Goal: Task Accomplishment & Management: Complete application form

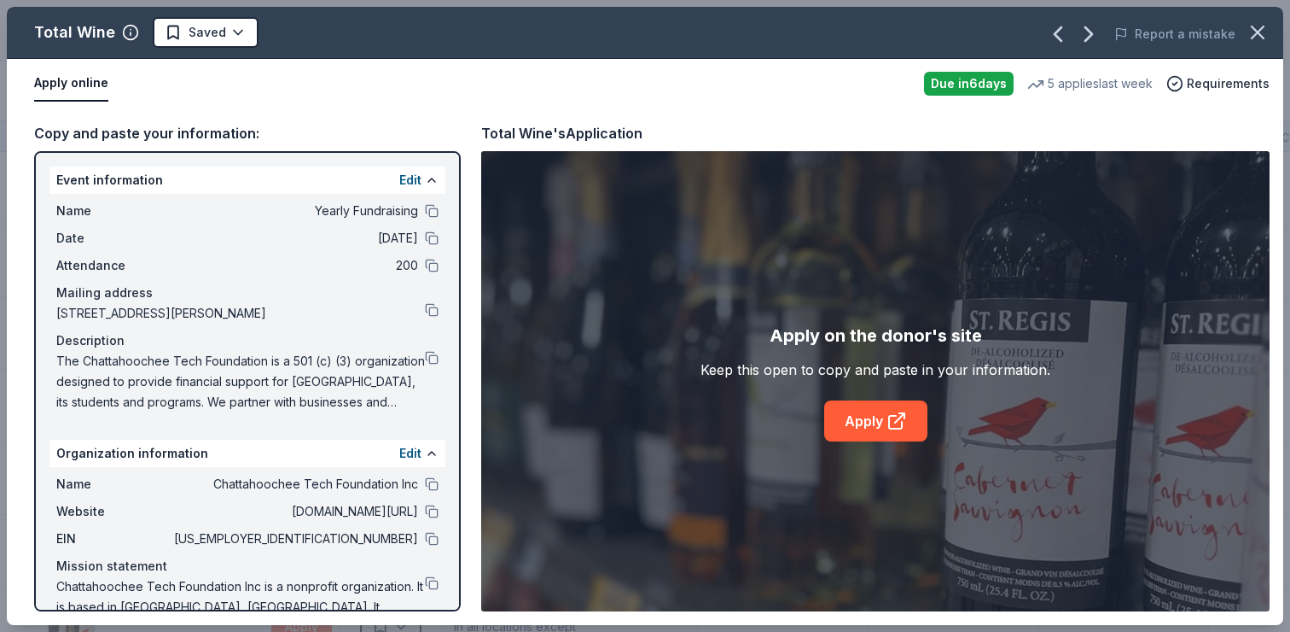
scroll to position [270, 0]
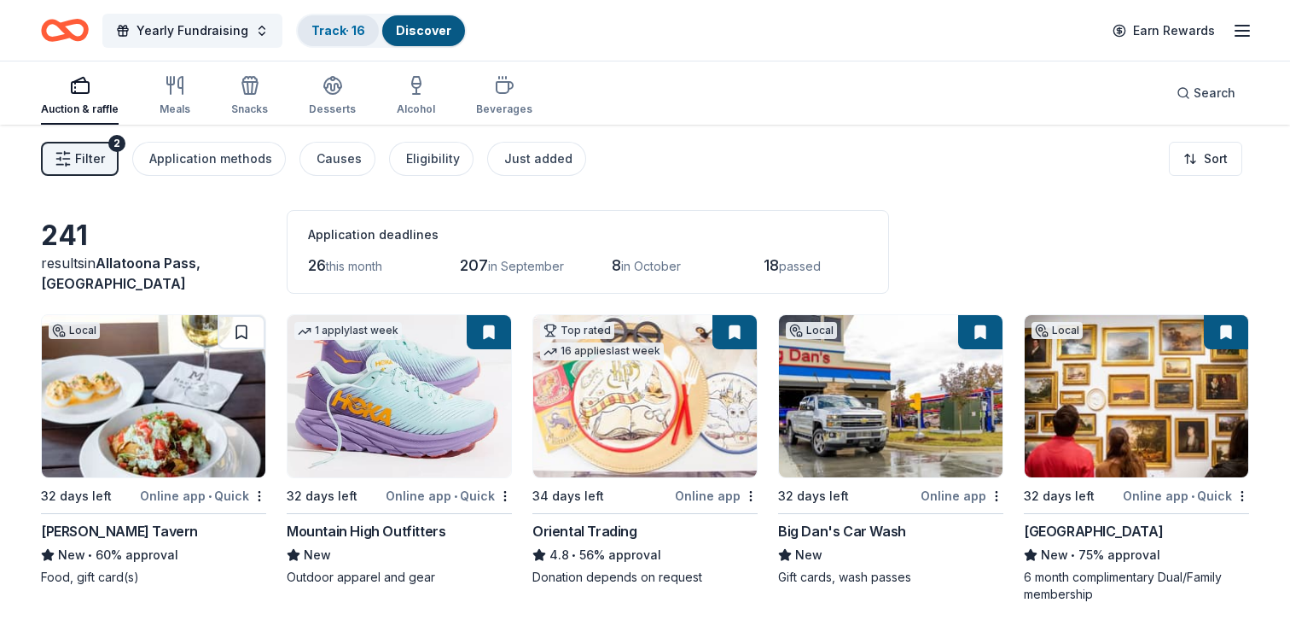
click at [317, 24] on link "Track · 16" at bounding box center [339, 30] width 54 height 15
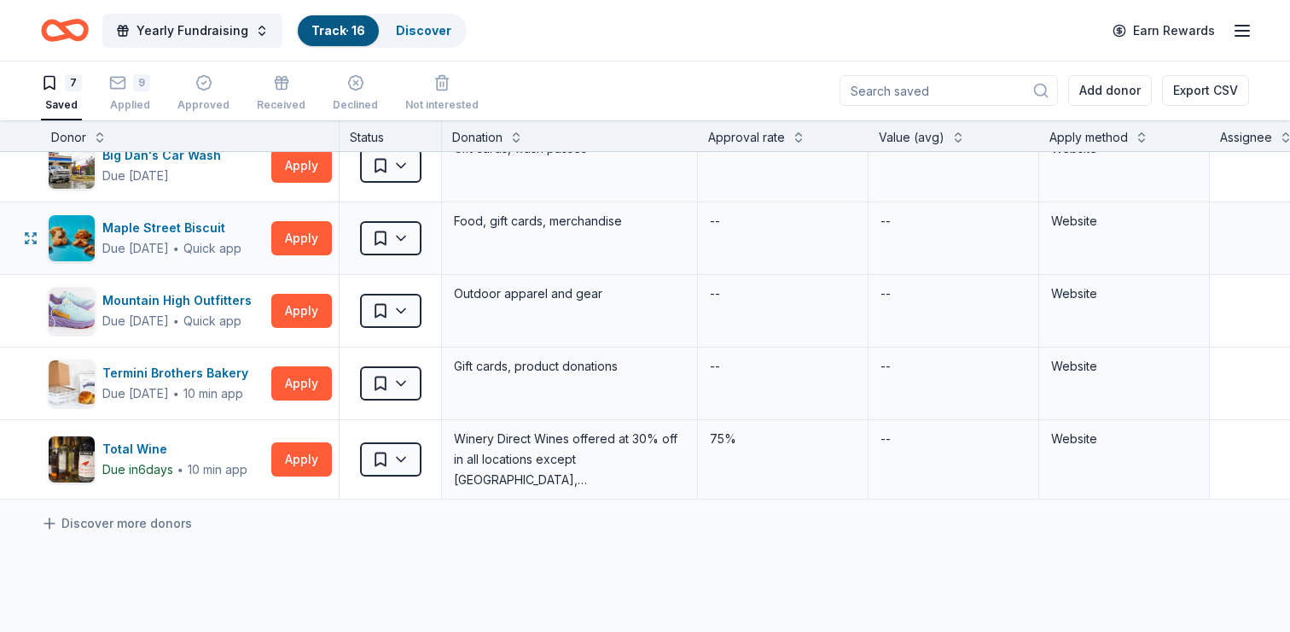
scroll to position [192, 0]
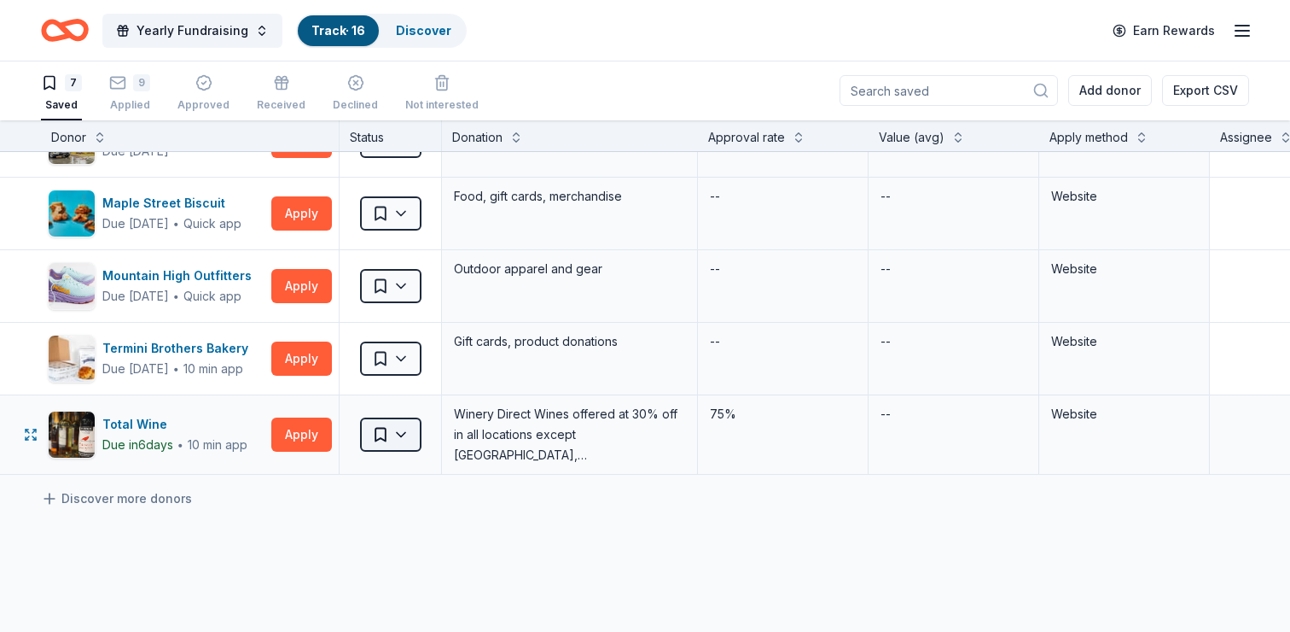
click at [403, 433] on html "Yearly Fundraising Track · 16 Discover Earn Rewards 7 Saved 9 Applied Approved …" at bounding box center [645, 315] width 1290 height 632
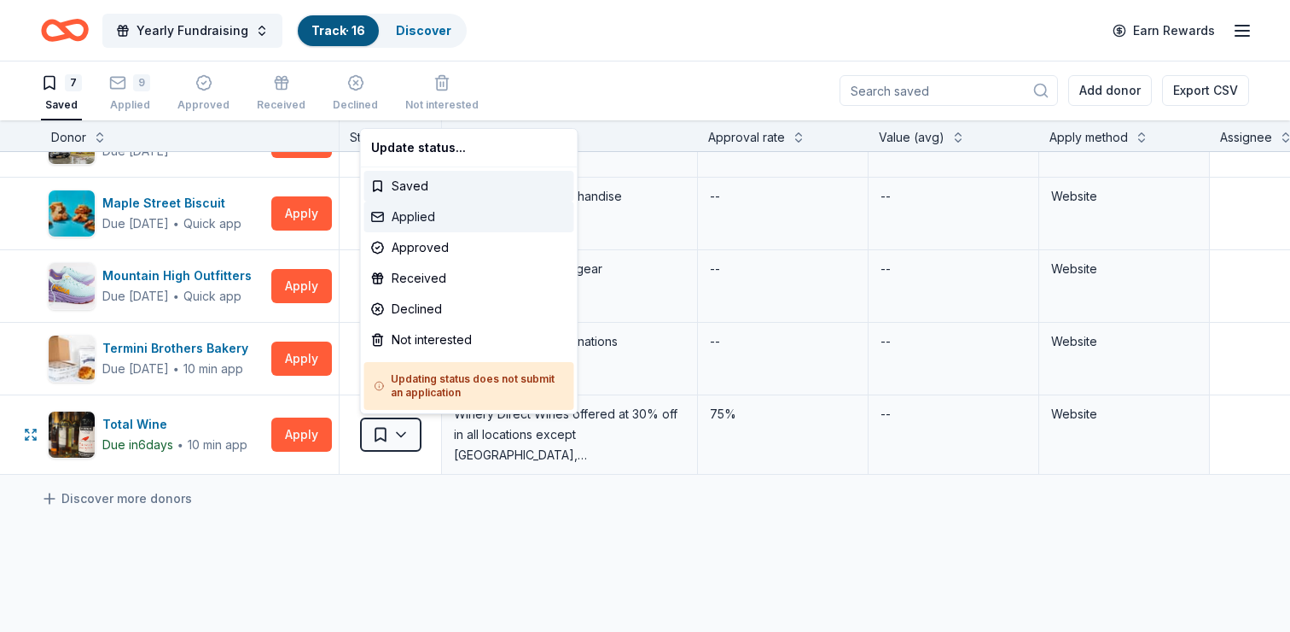
click at [411, 220] on div "Applied" at bounding box center [469, 216] width 210 height 31
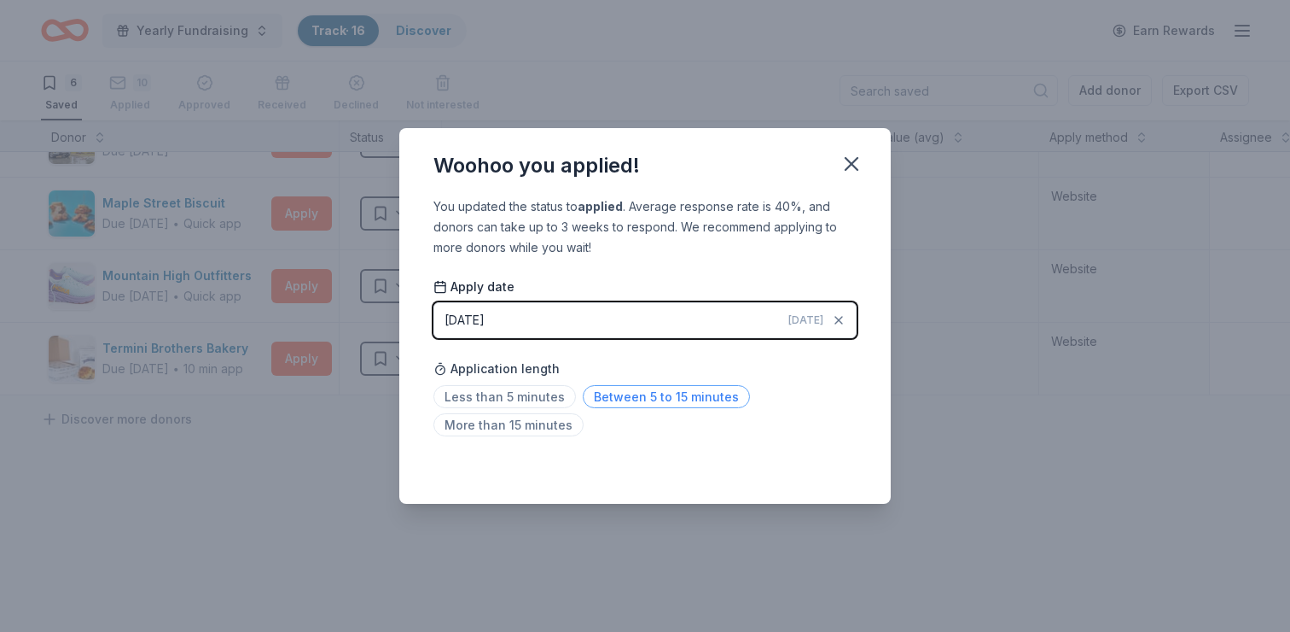
click at [627, 399] on span "Between 5 to 15 minutes" at bounding box center [666, 396] width 167 height 23
click at [854, 164] on icon "button" at bounding box center [852, 164] width 24 height 24
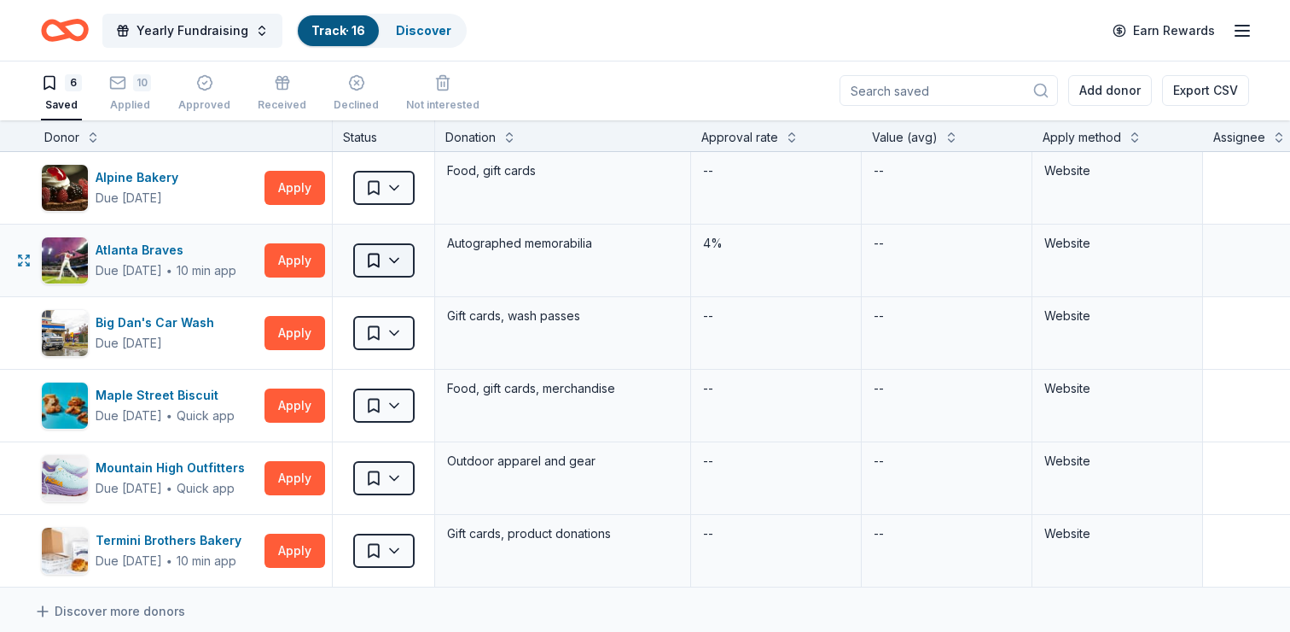
scroll to position [1, 0]
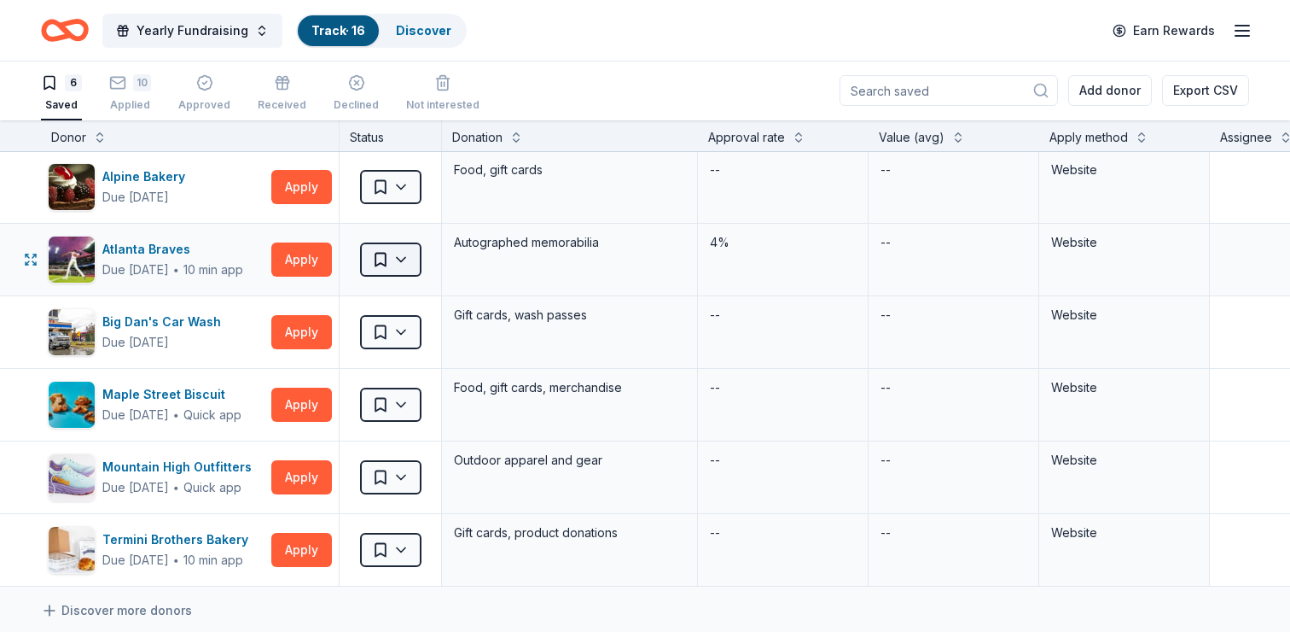
click at [401, 257] on html "Yearly Fundraising Track · 16 Discover Earn Rewards 6 Saved 10 Applied Approved…" at bounding box center [645, 315] width 1290 height 632
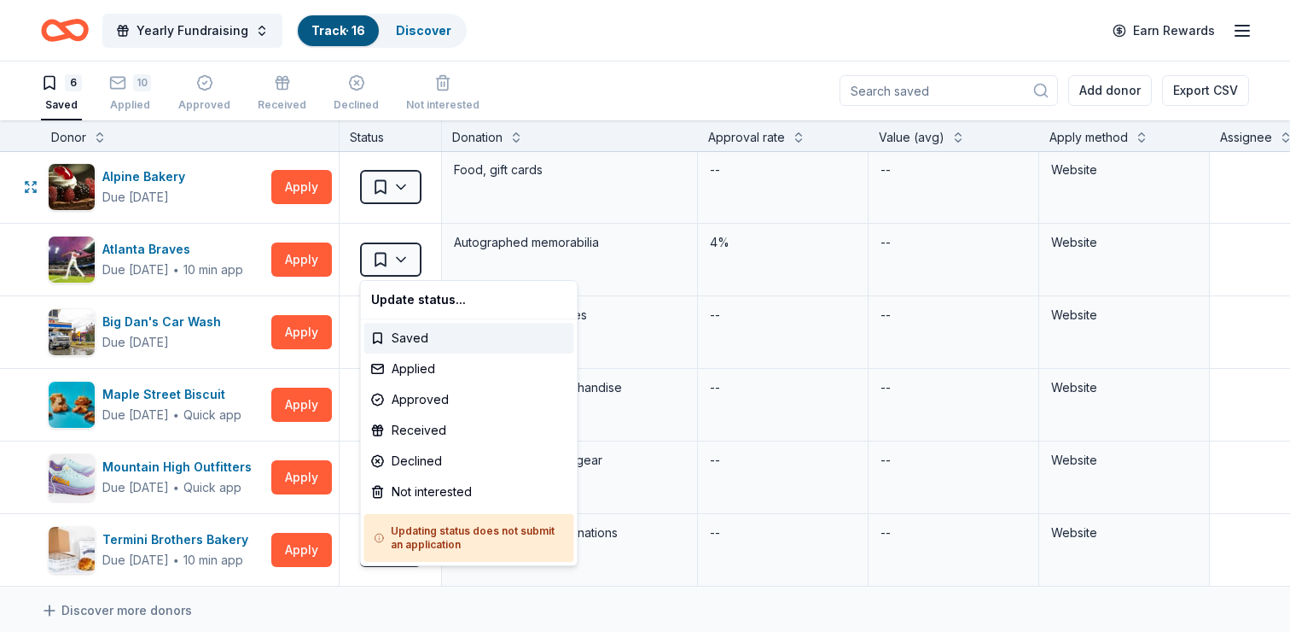
click at [234, 192] on html "Yearly Fundraising Track · 16 Discover Earn Rewards 6 Saved 10 Applied Approved…" at bounding box center [645, 315] width 1290 height 632
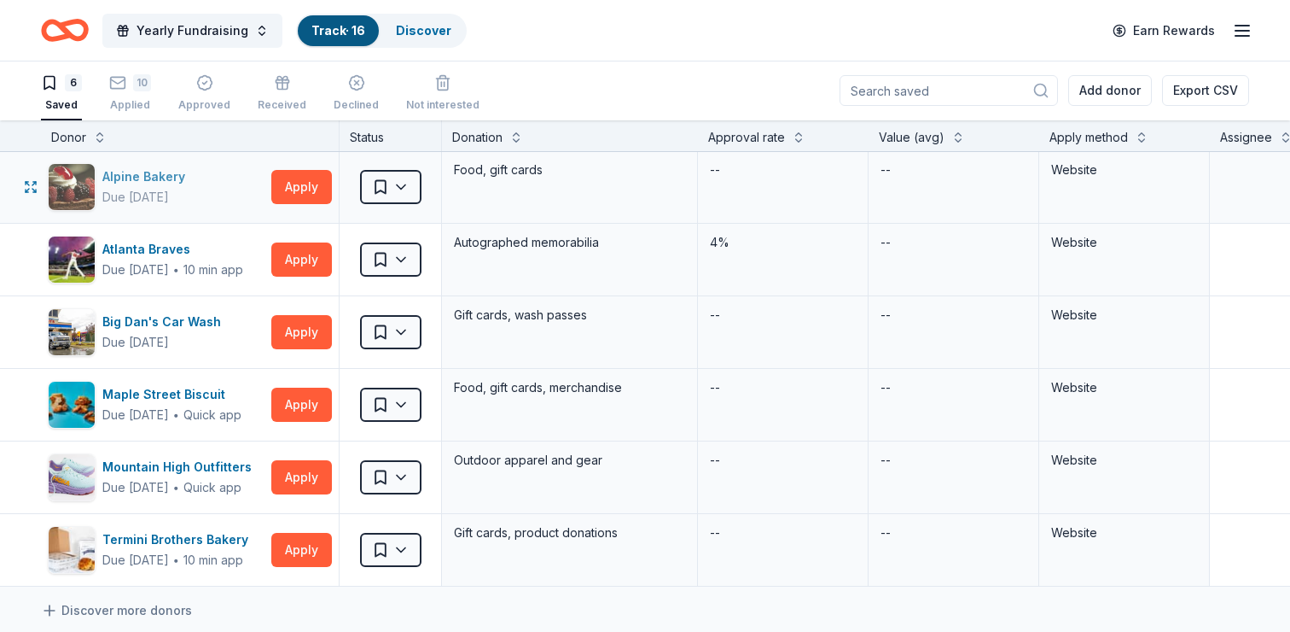
scroll to position [0, 0]
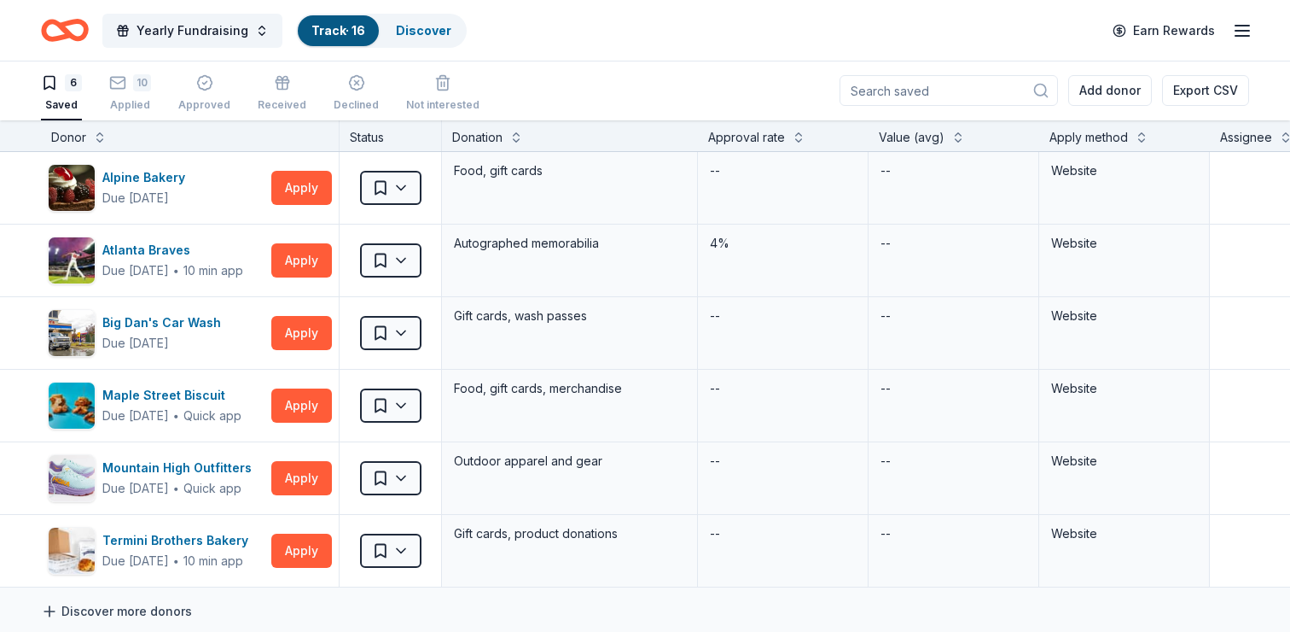
click at [51, 612] on icon at bounding box center [49, 611] width 17 height 17
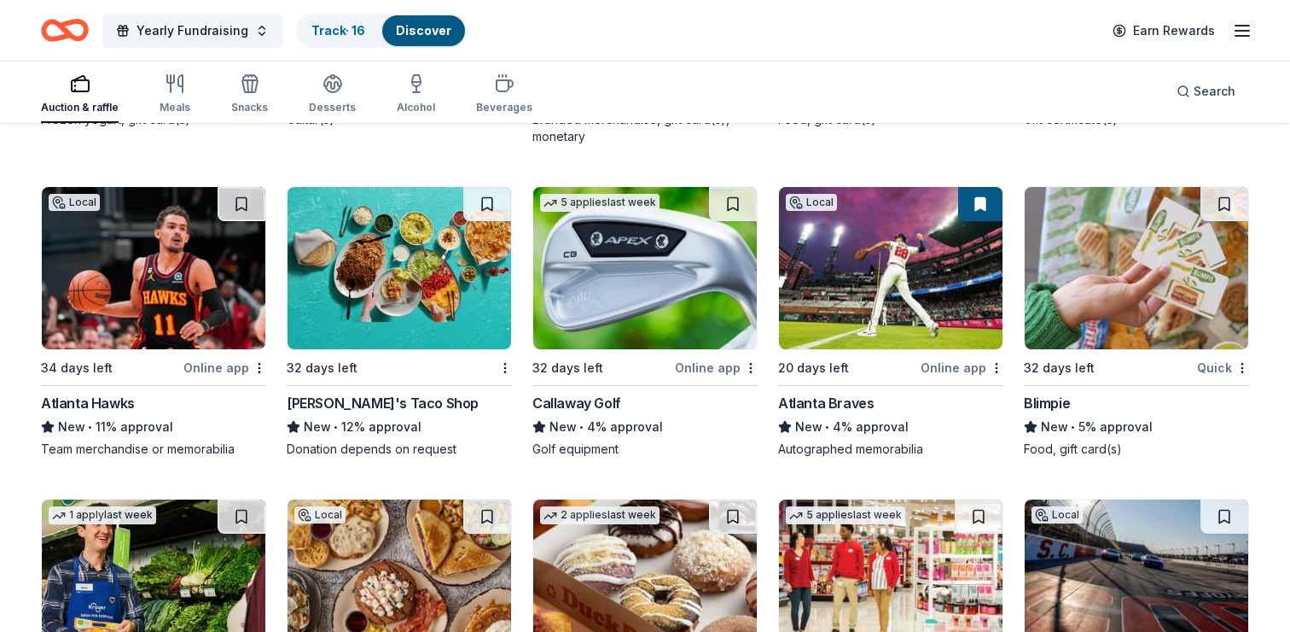
scroll to position [8641, 0]
click at [157, 289] on img at bounding box center [154, 269] width 224 height 162
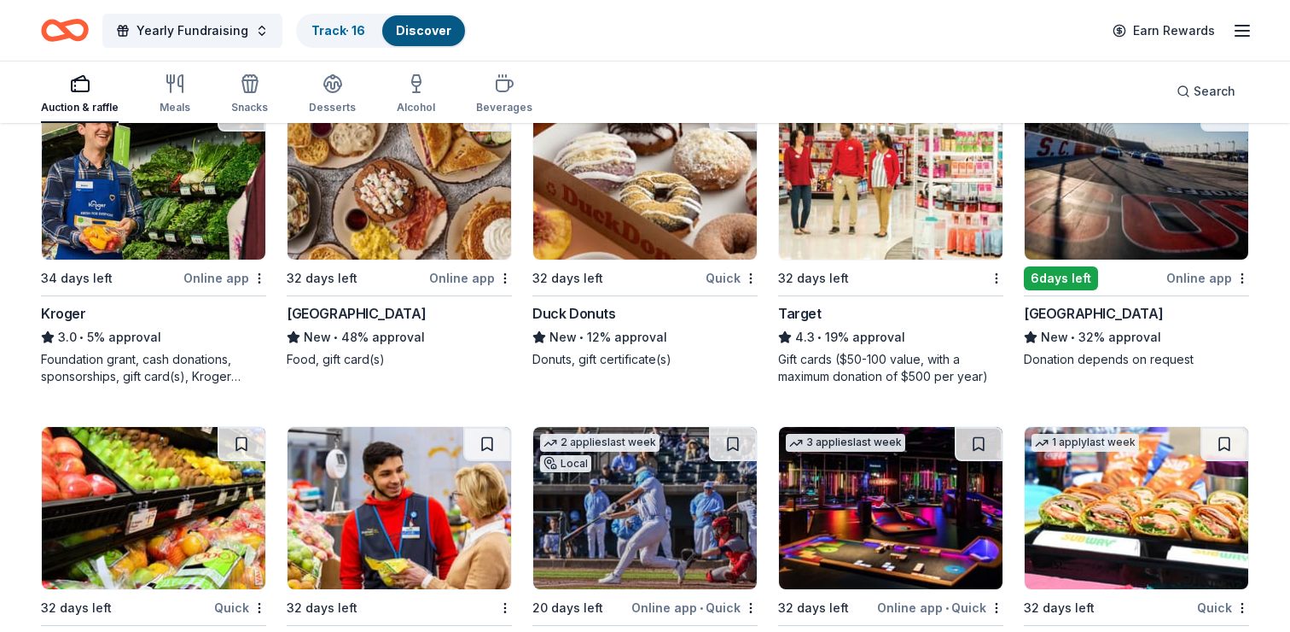
scroll to position [9048, 0]
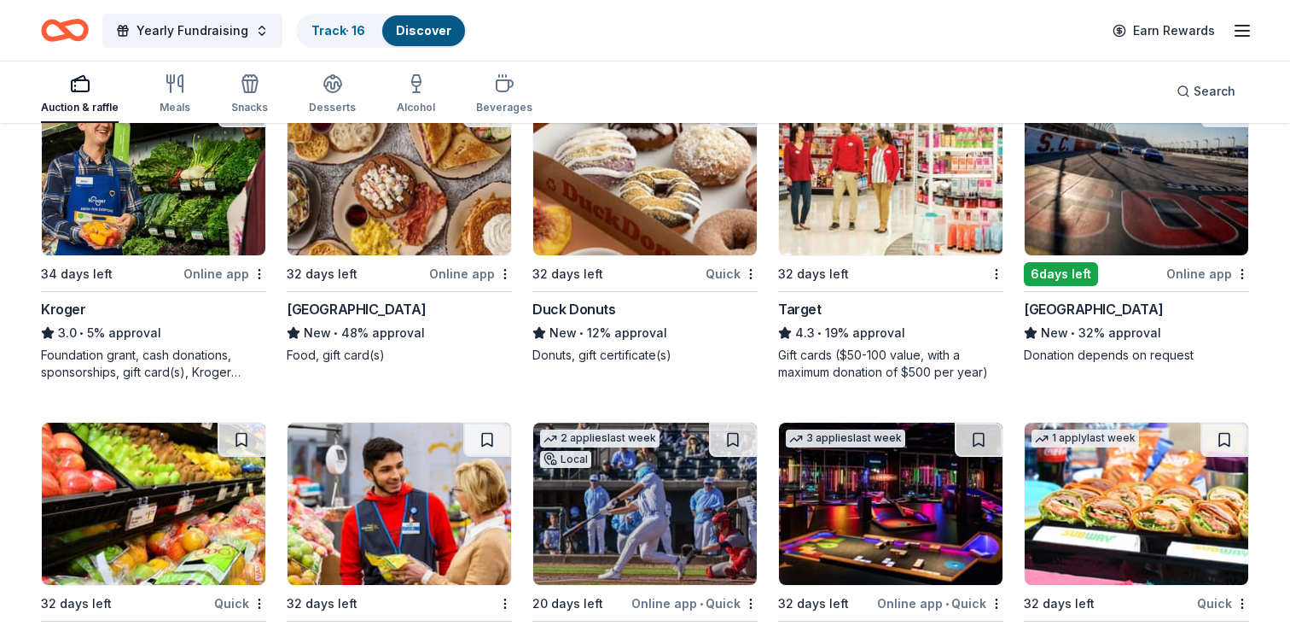
click at [853, 214] on img at bounding box center [891, 174] width 224 height 162
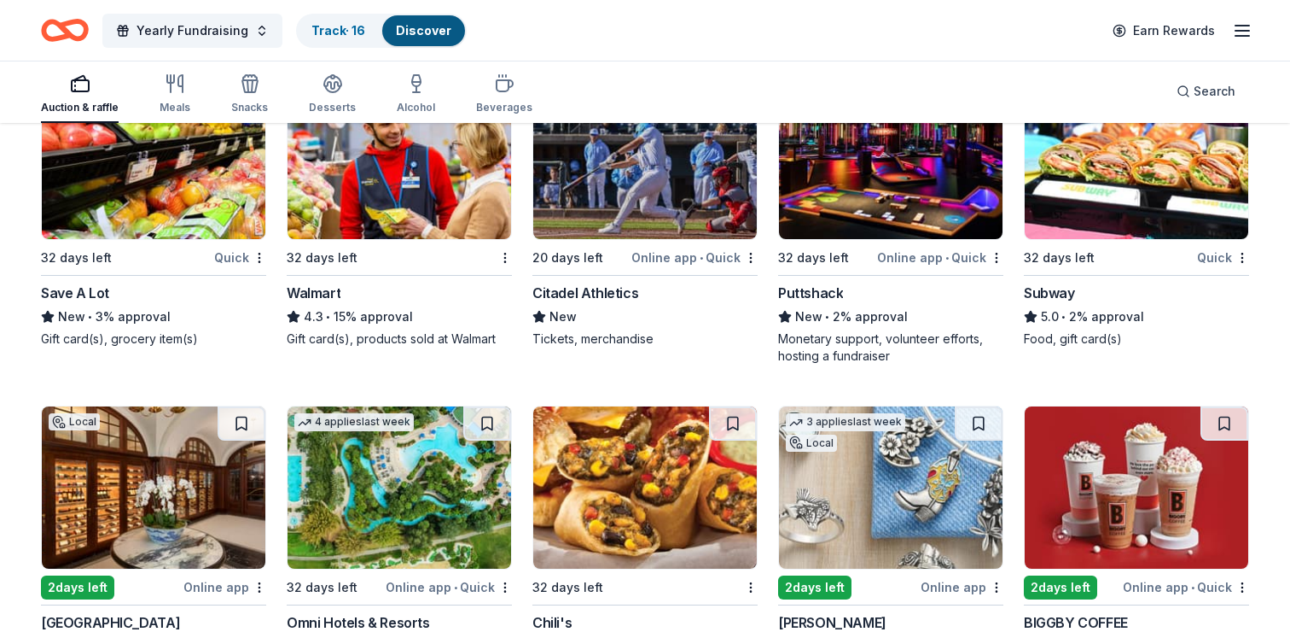
scroll to position [9382, 0]
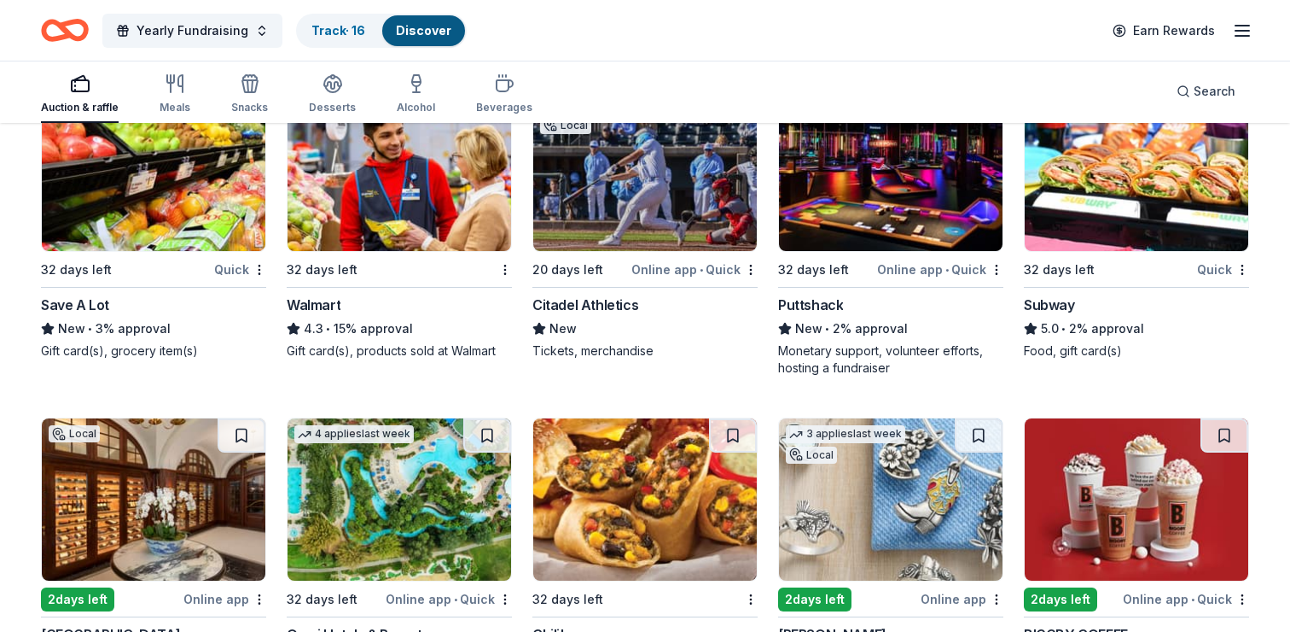
click at [411, 228] on img at bounding box center [400, 170] width 224 height 162
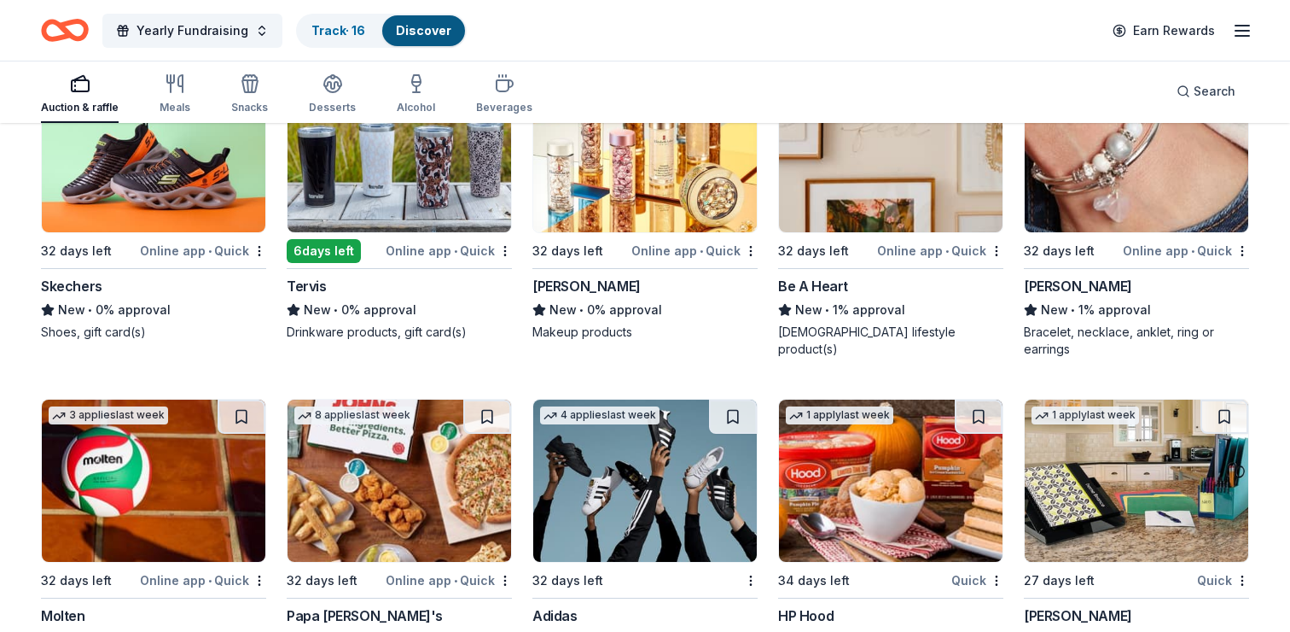
scroll to position [15318, 0]
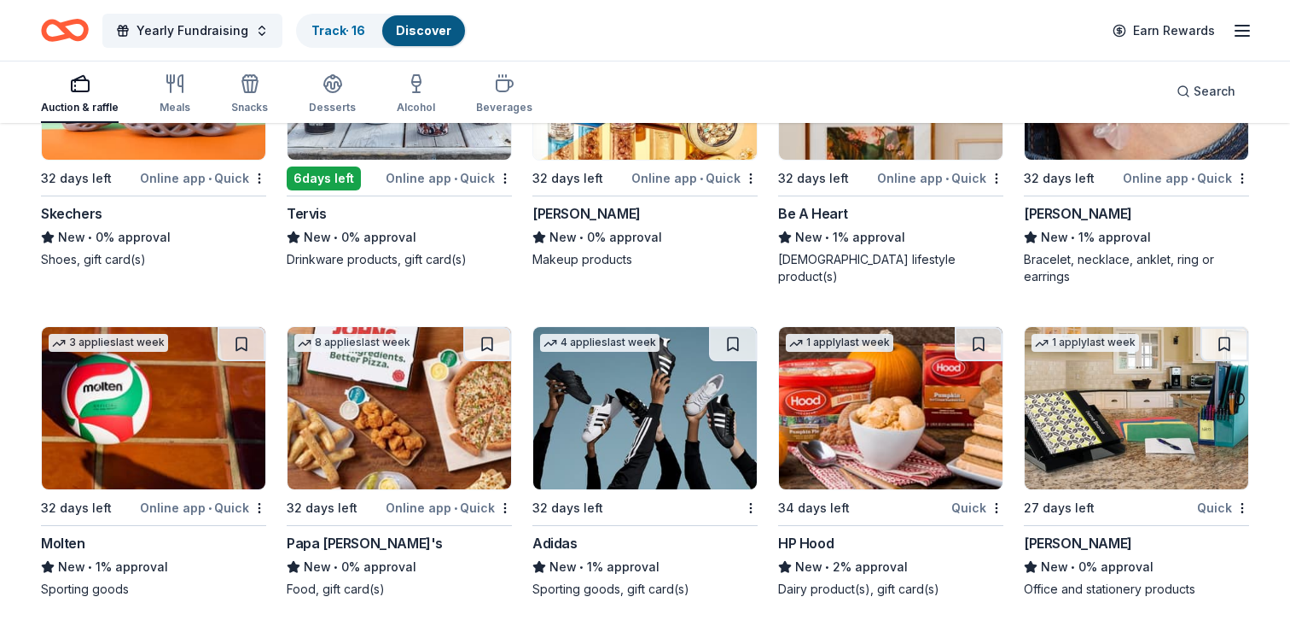
click at [616, 412] on img at bounding box center [645, 408] width 224 height 162
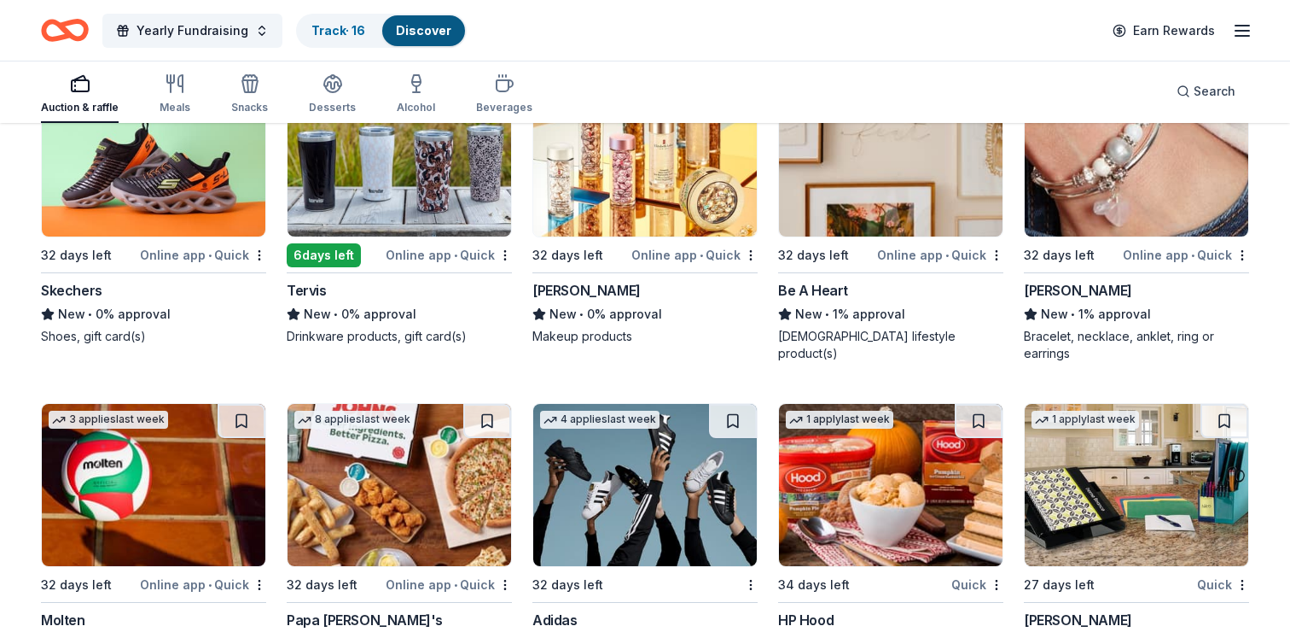
scroll to position [15222, 0]
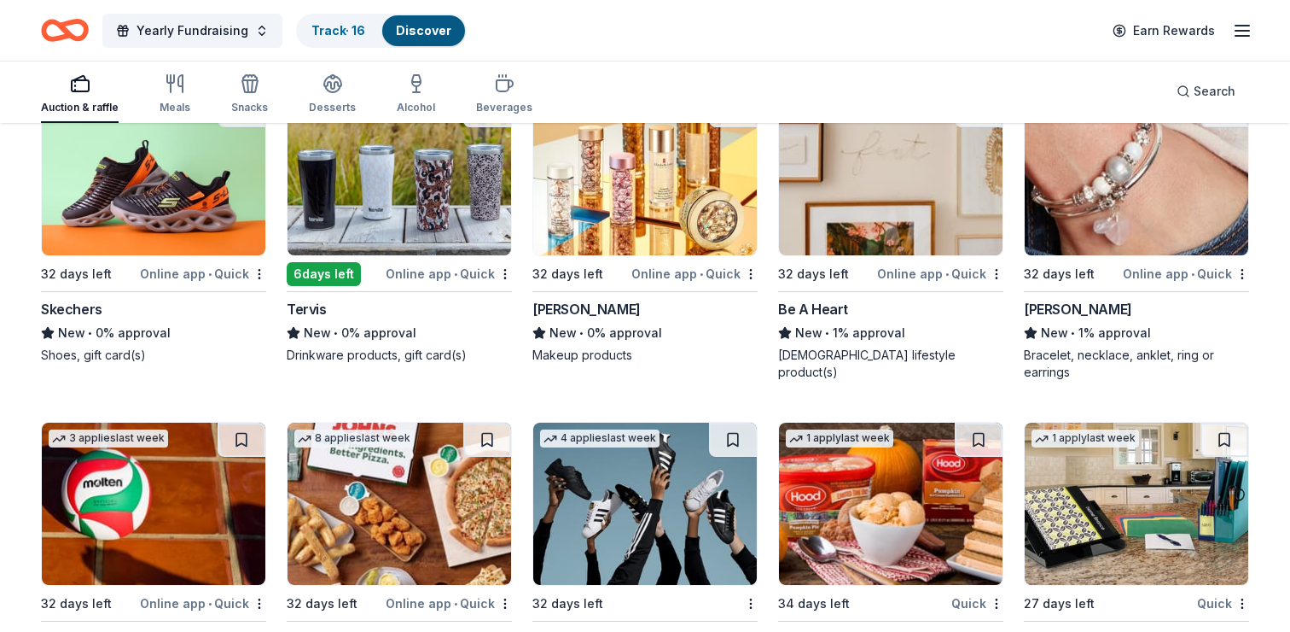
click at [198, 204] on img at bounding box center [154, 174] width 224 height 162
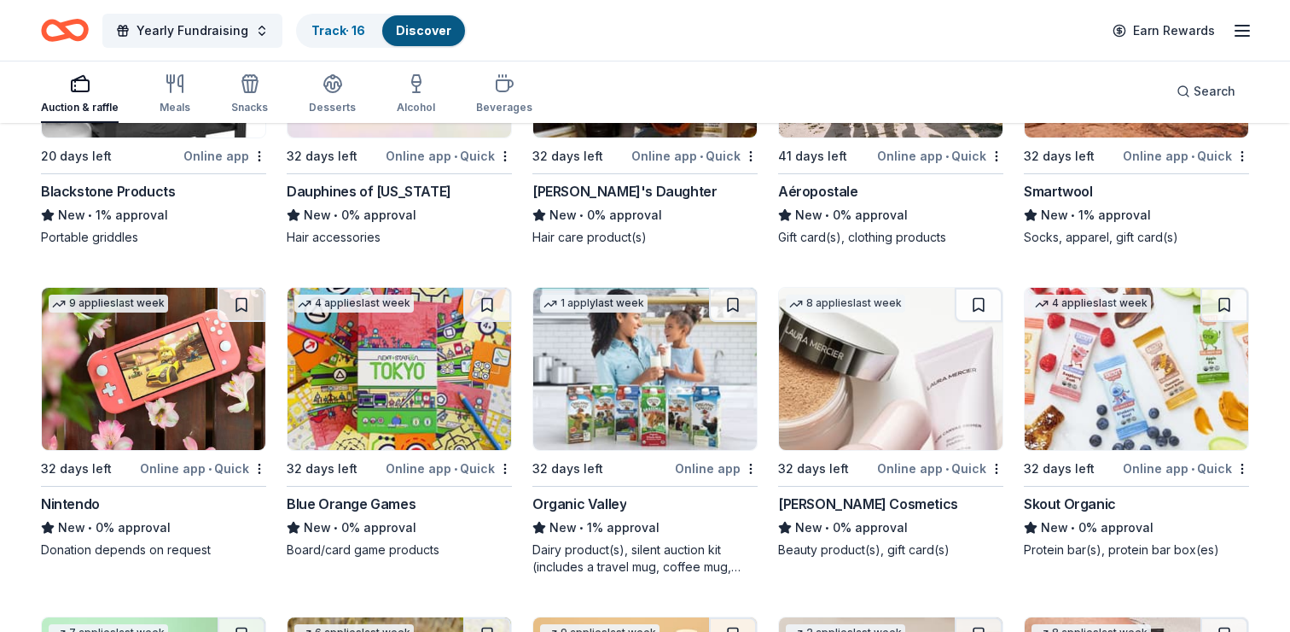
scroll to position [14692, 0]
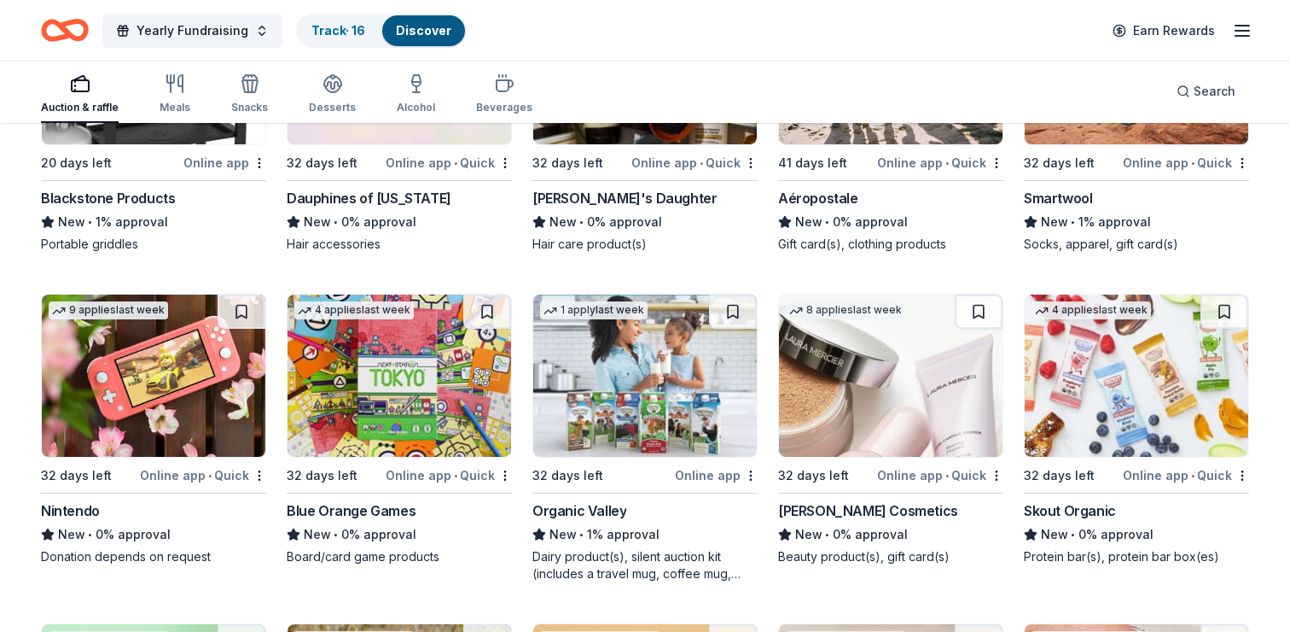
click at [189, 358] on img at bounding box center [154, 375] width 224 height 162
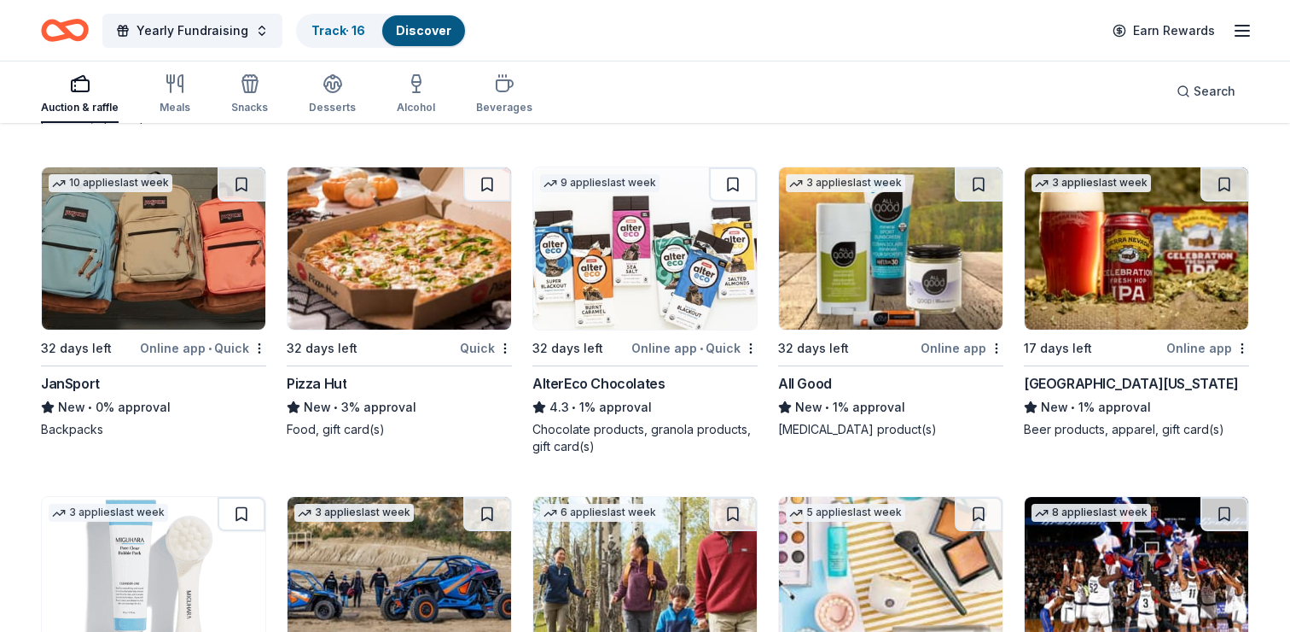
scroll to position [12218, 0]
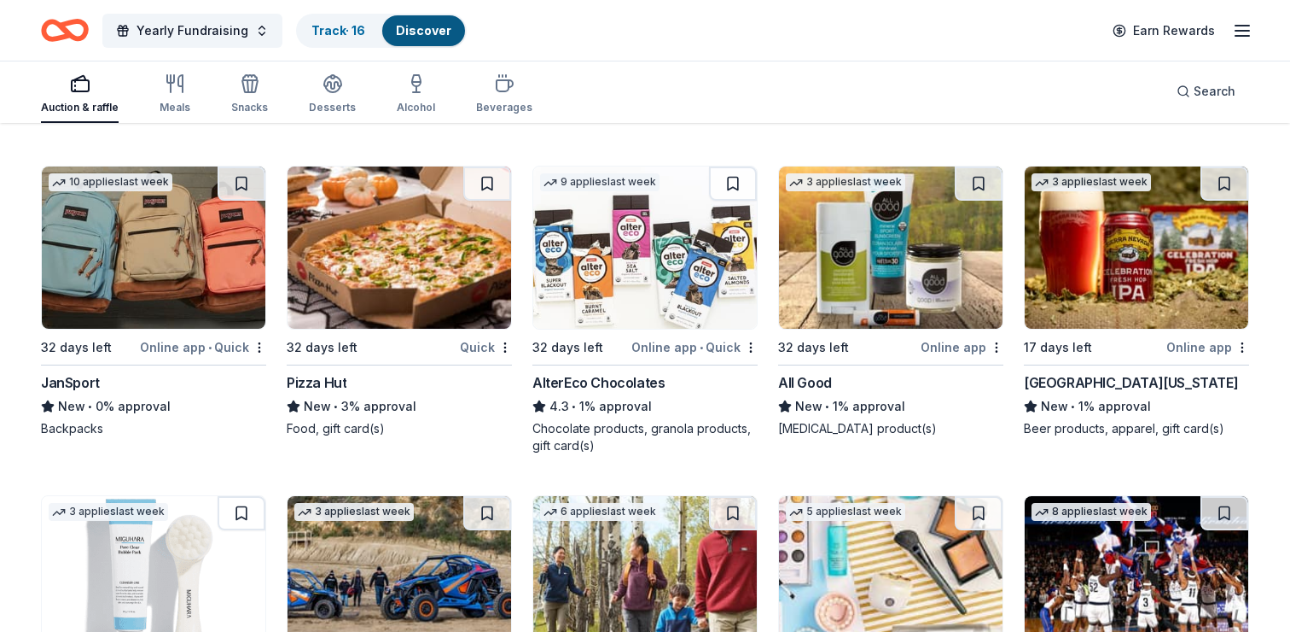
click at [381, 249] on img at bounding box center [400, 247] width 224 height 162
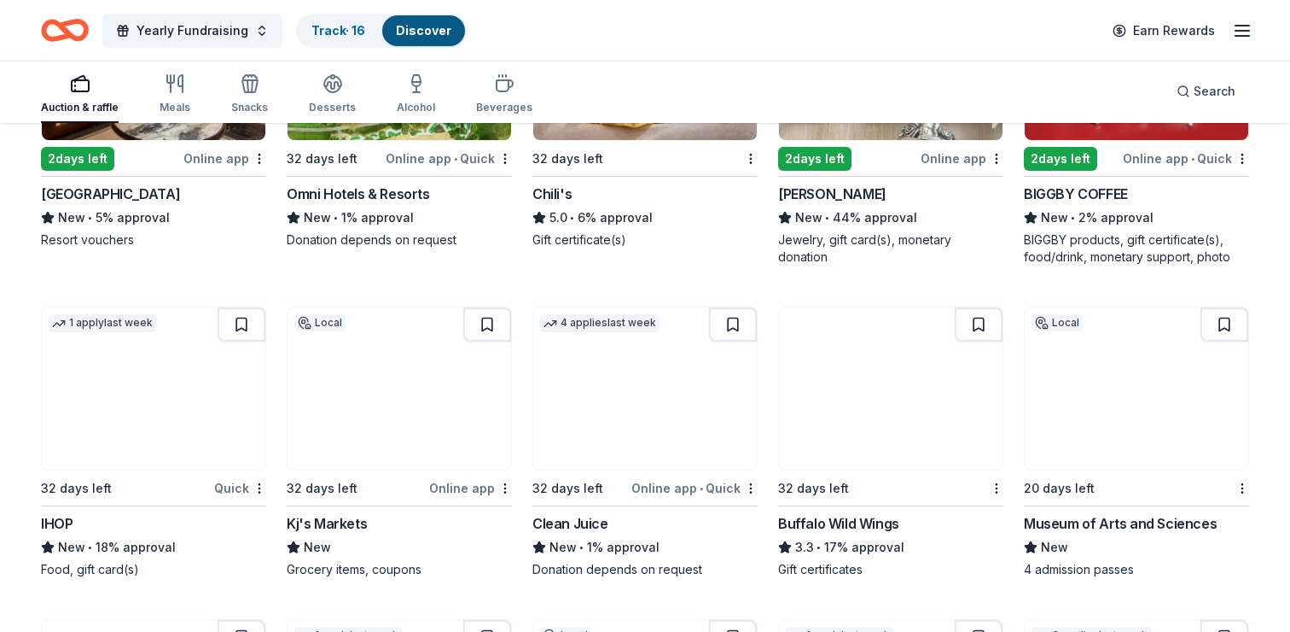
scroll to position [9828, 0]
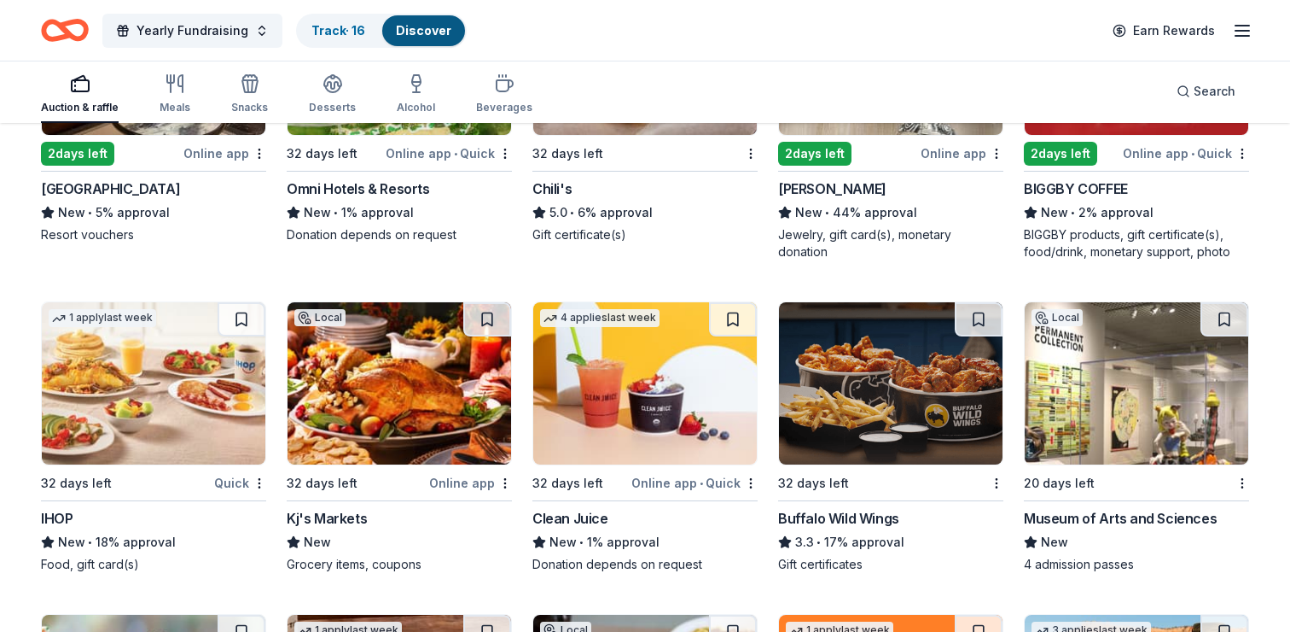
click at [155, 408] on img at bounding box center [154, 383] width 224 height 162
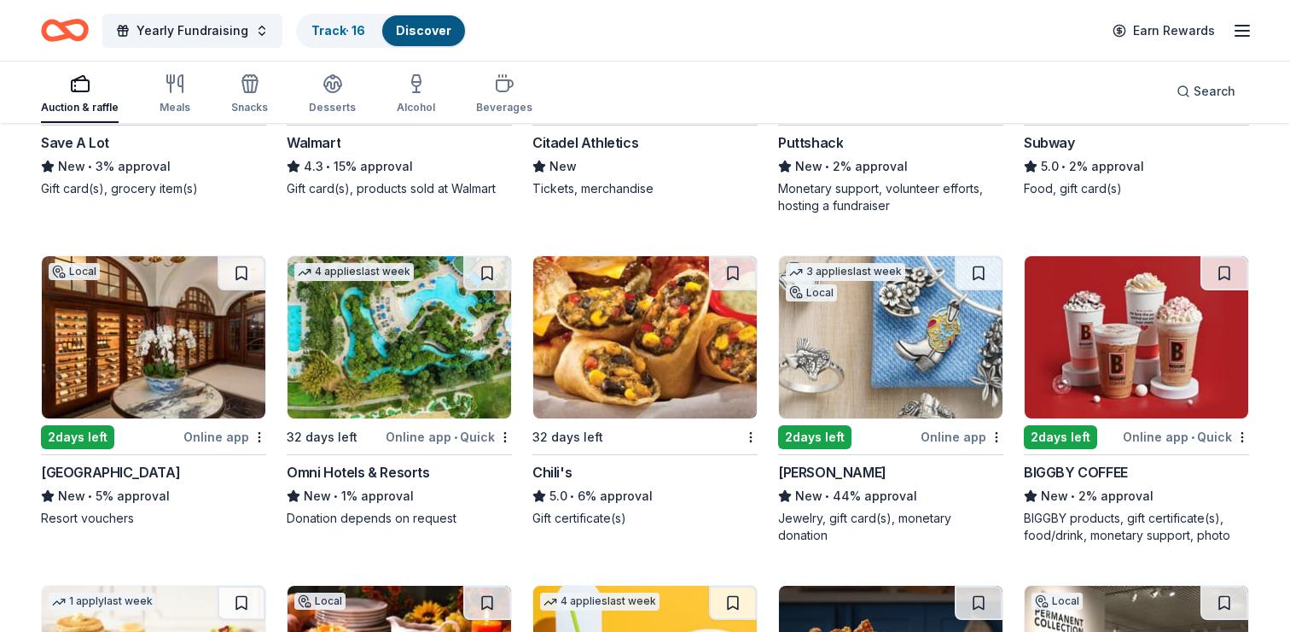
scroll to position [9535, 0]
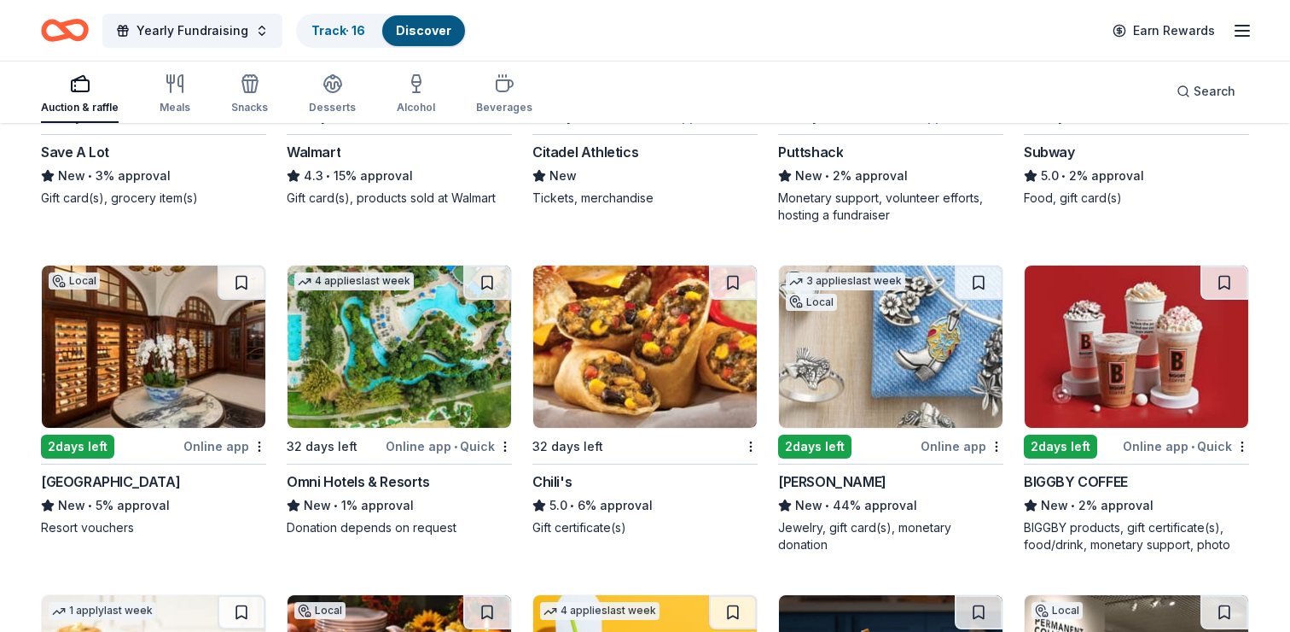
click at [380, 338] on img at bounding box center [400, 346] width 224 height 162
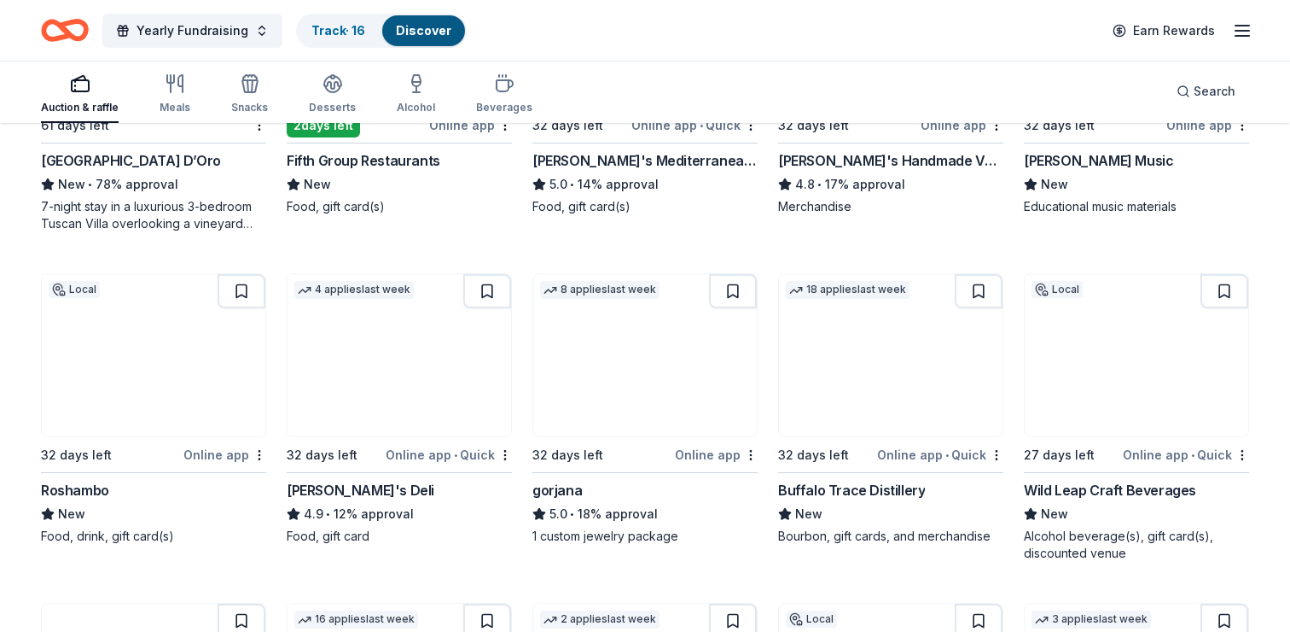
scroll to position [2660, 0]
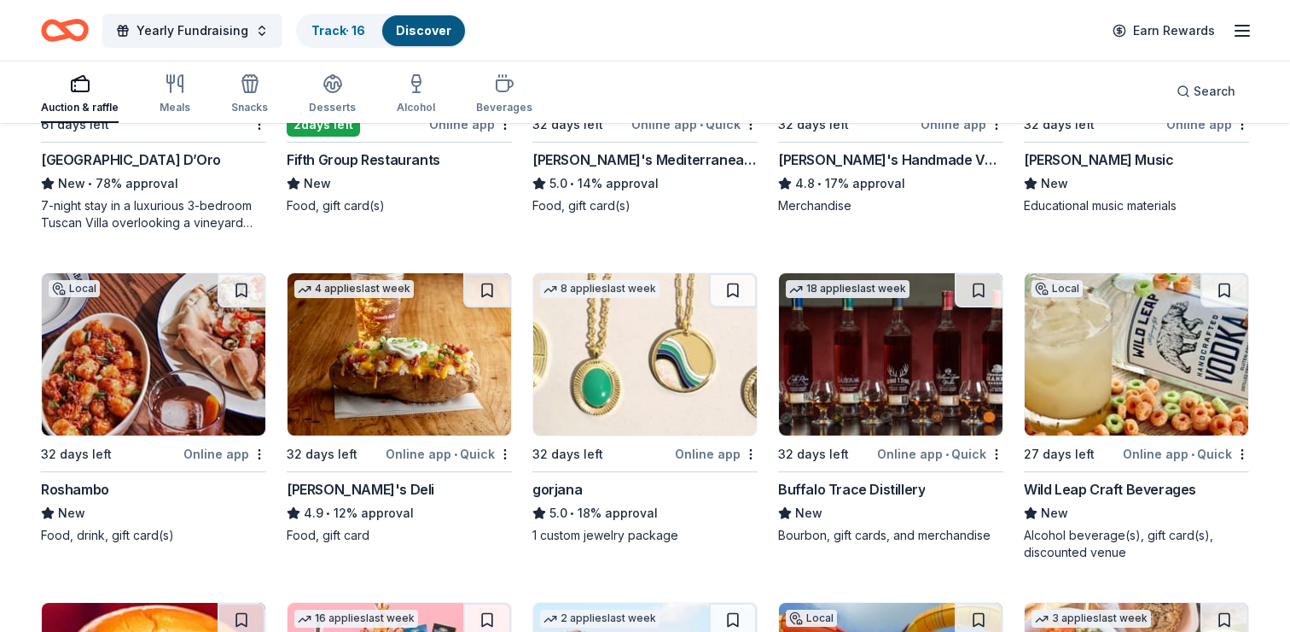
click at [154, 340] on img at bounding box center [154, 354] width 224 height 162
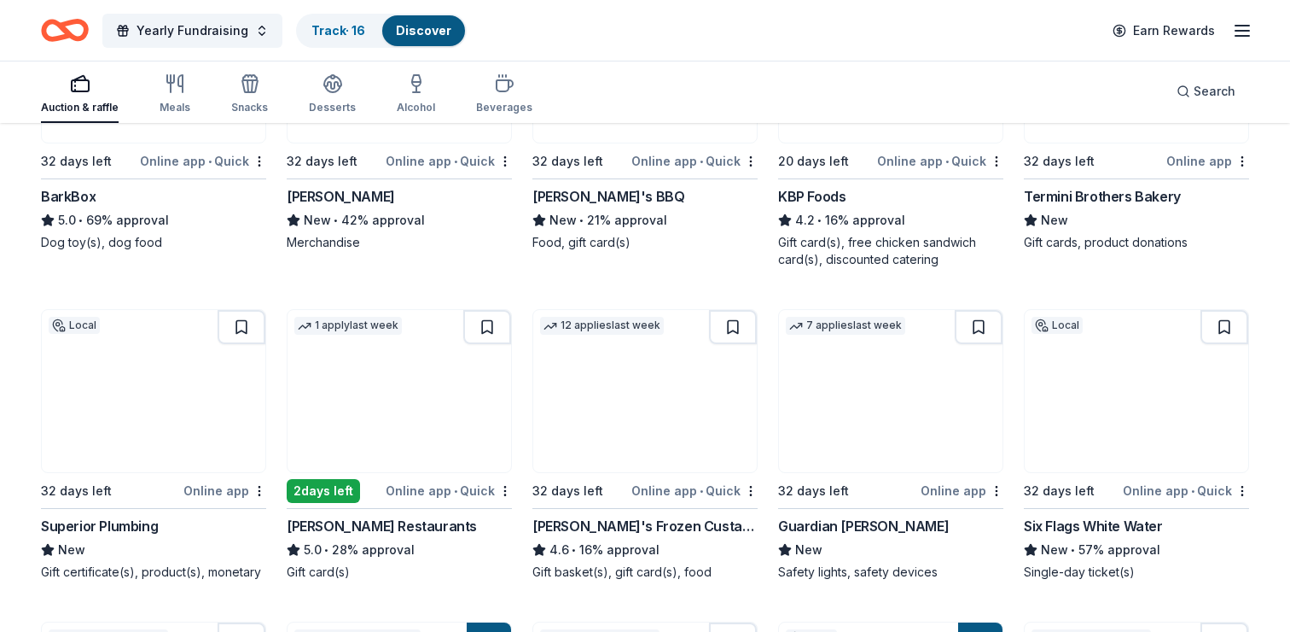
scroll to position [1298, 0]
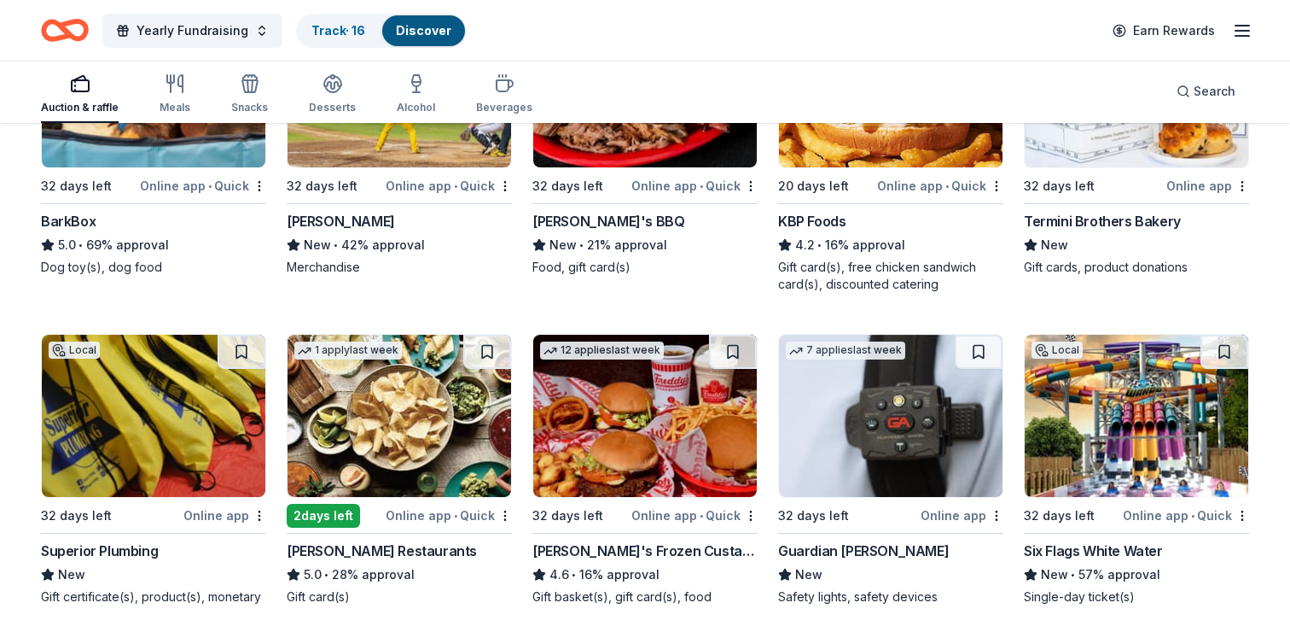
click at [1080, 414] on img at bounding box center [1137, 416] width 224 height 162
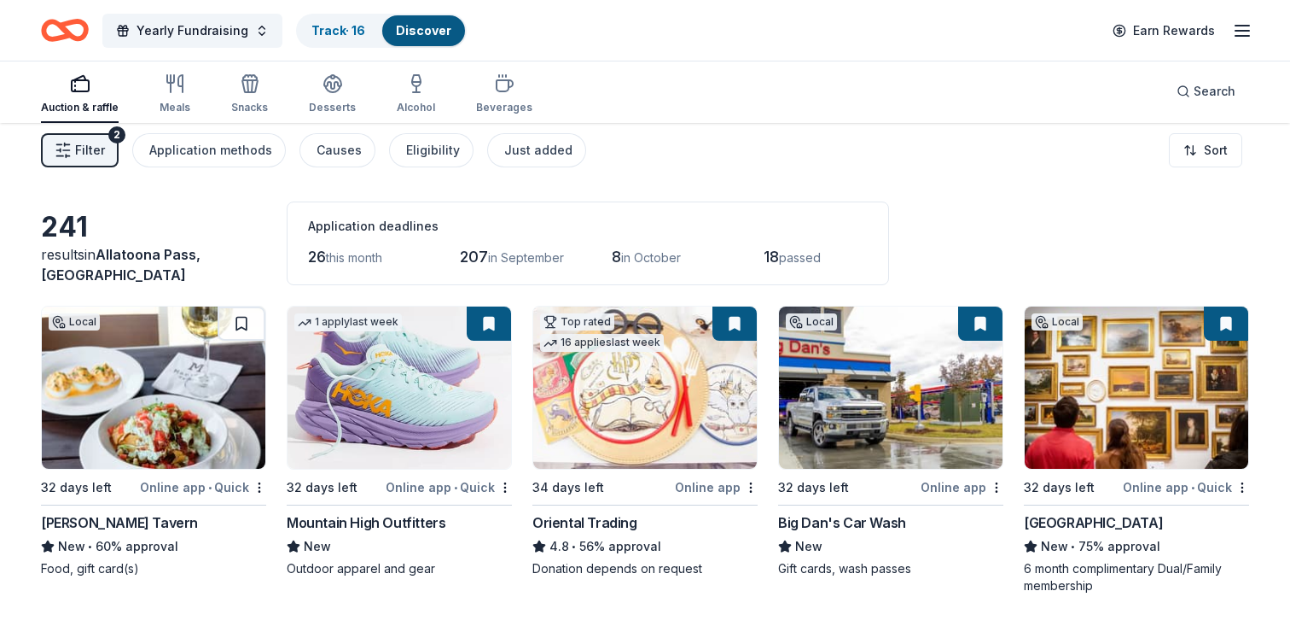
scroll to position [0, 0]
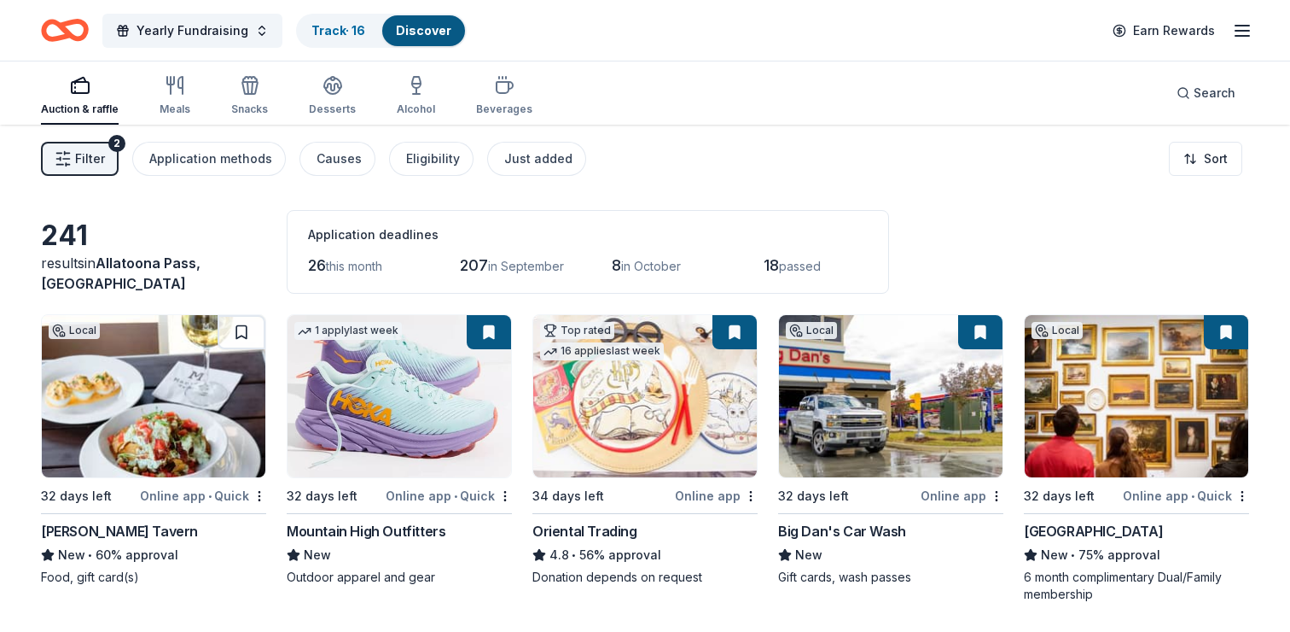
click at [366, 398] on img at bounding box center [400, 396] width 224 height 162
click at [1245, 26] on icon "button" at bounding box center [1242, 30] width 20 height 20
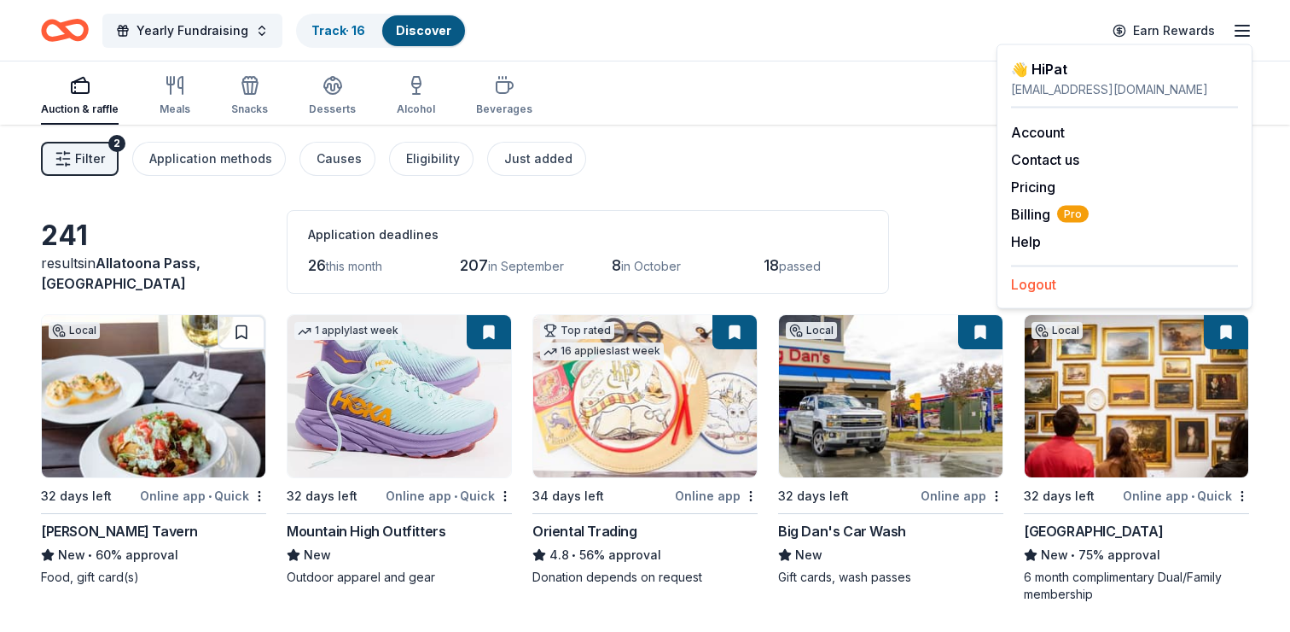
click at [1030, 279] on button "Logout" at bounding box center [1033, 284] width 45 height 20
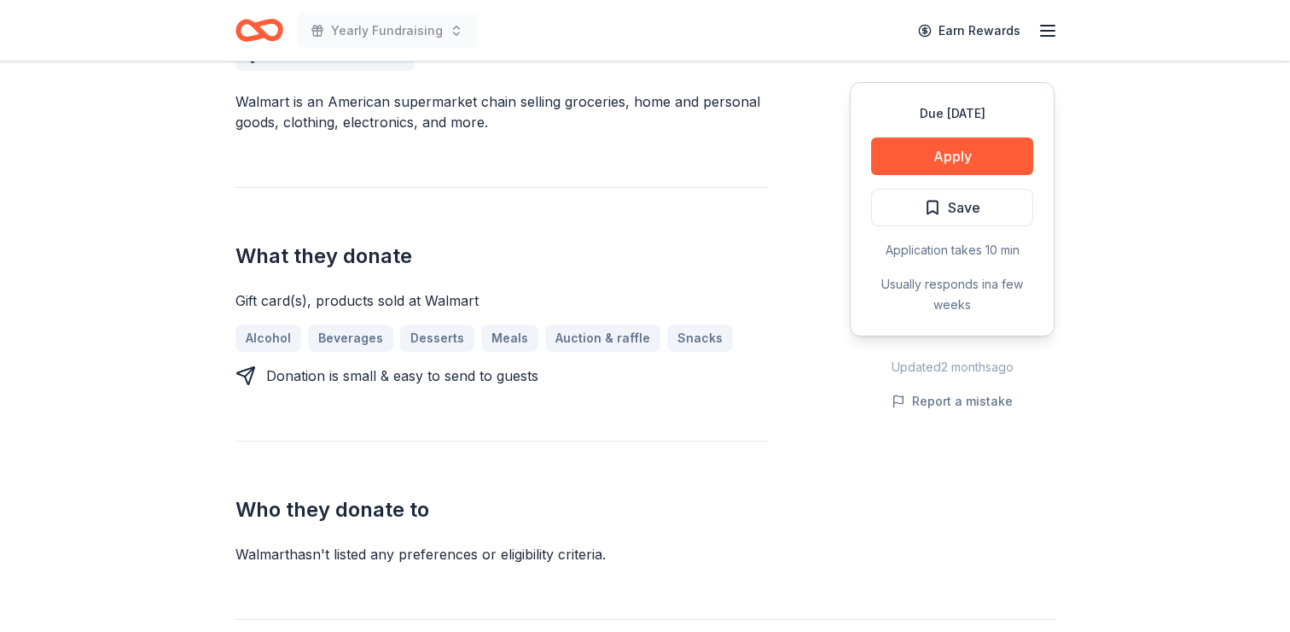
scroll to position [498, 0]
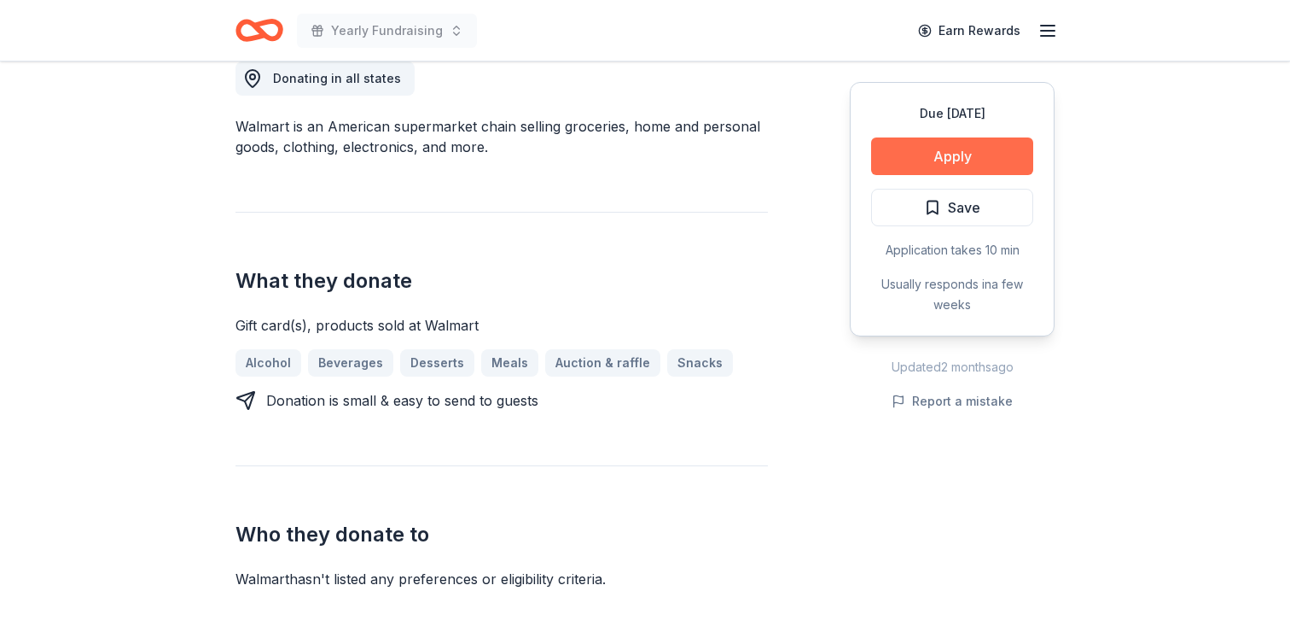
click at [957, 158] on button "Apply" at bounding box center [952, 156] width 162 height 38
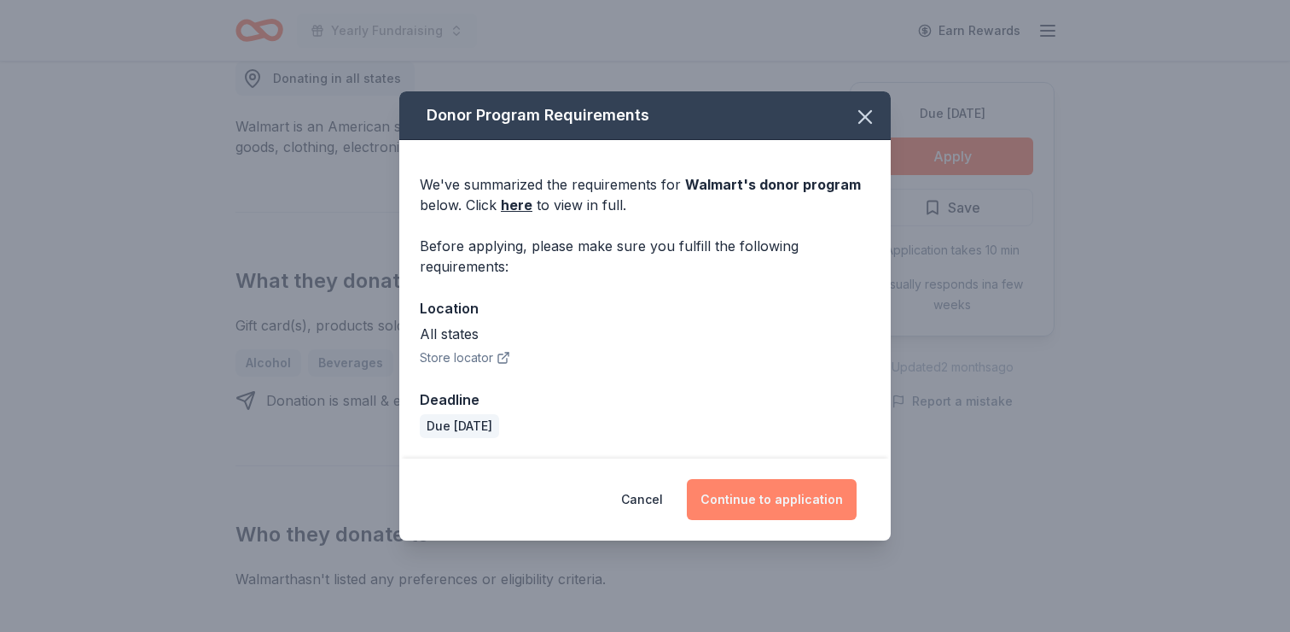
click at [783, 495] on button "Continue to application" at bounding box center [772, 499] width 170 height 41
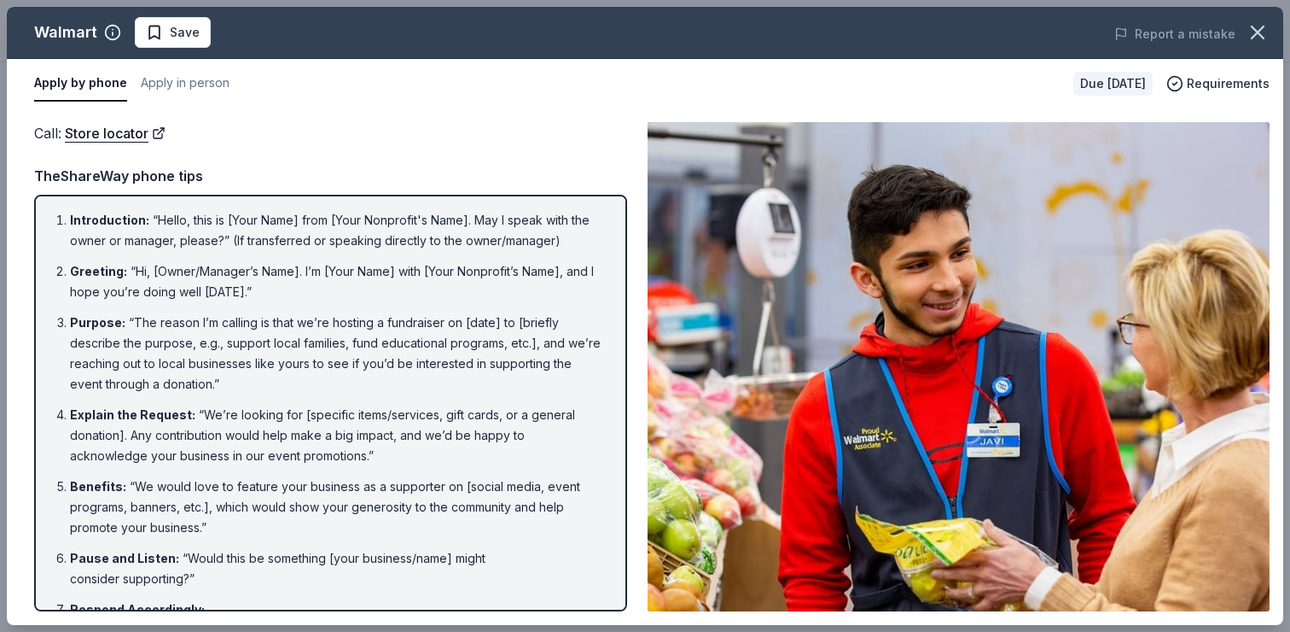
click at [795, 547] on img at bounding box center [959, 366] width 622 height 489
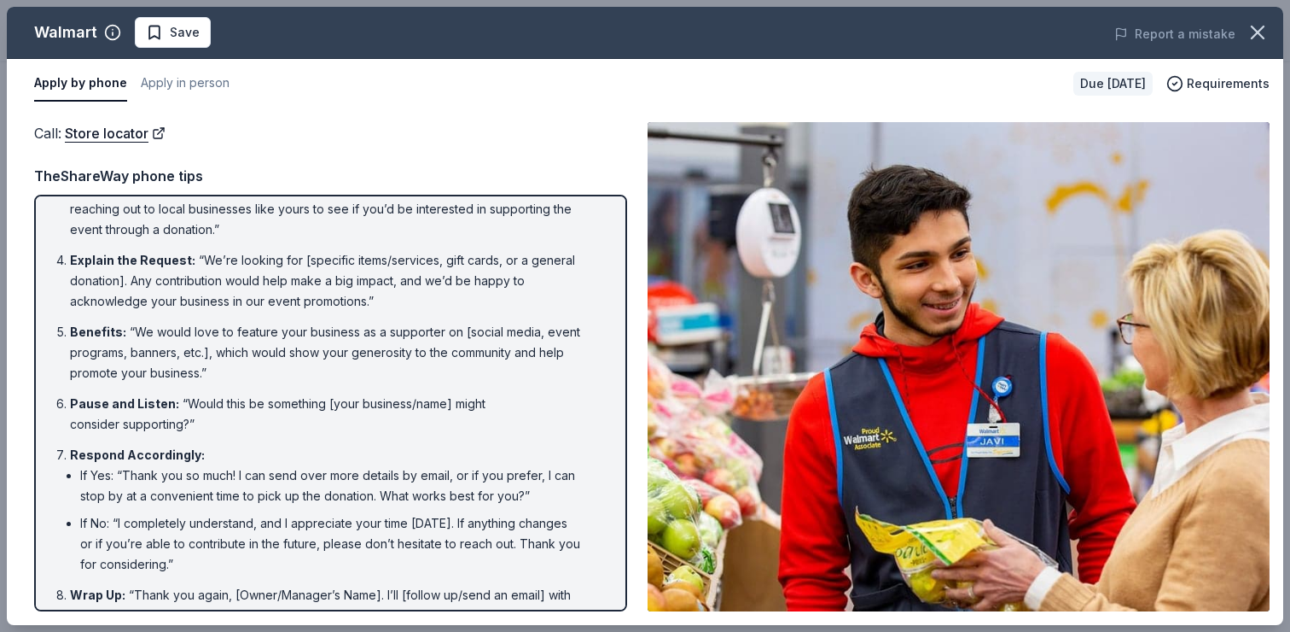
scroll to position [184, 0]
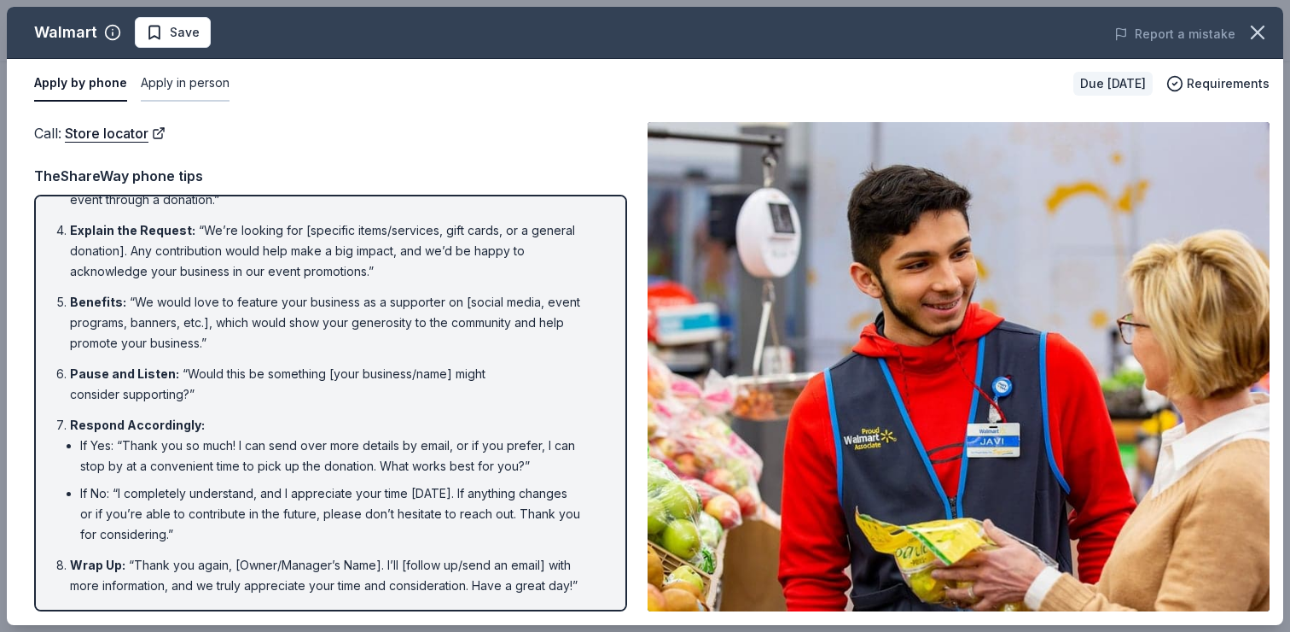
click at [189, 81] on button "Apply in person" at bounding box center [185, 84] width 89 height 36
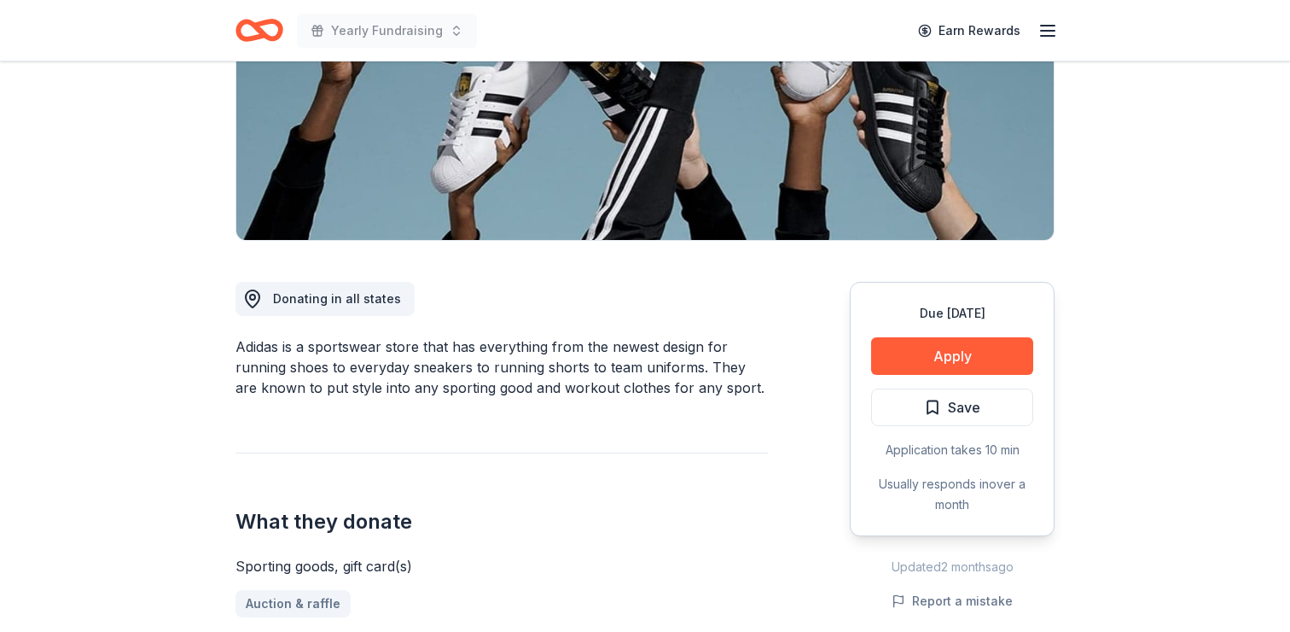
scroll to position [256, 0]
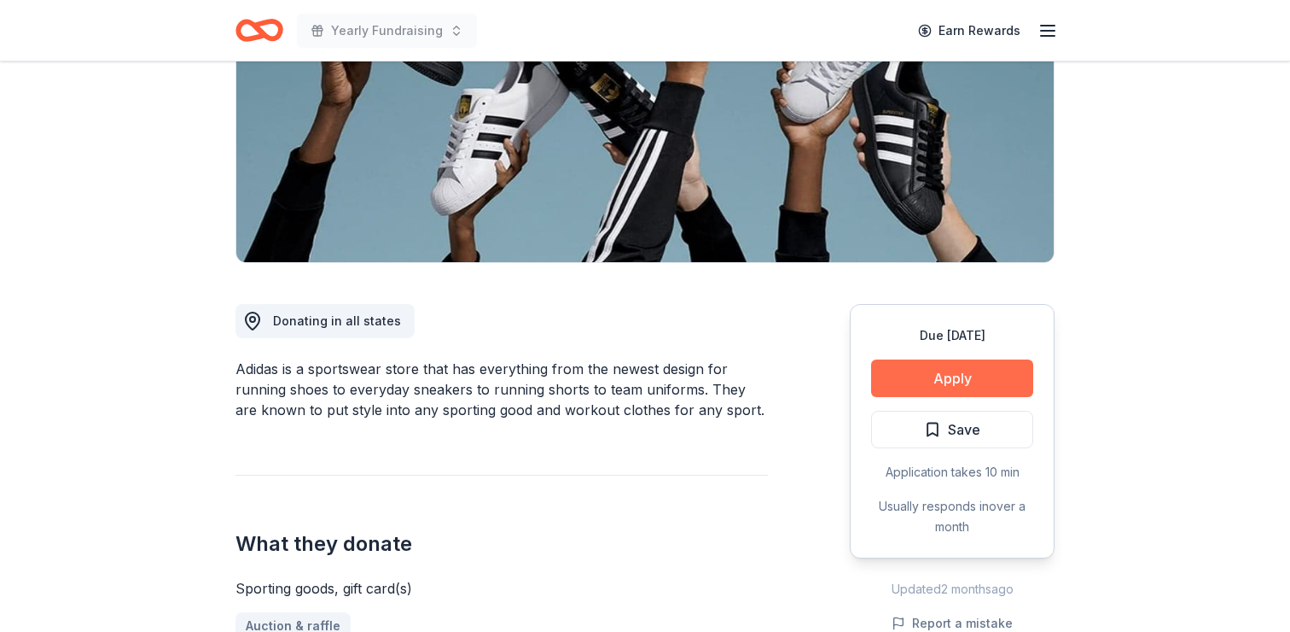
click at [957, 379] on button "Apply" at bounding box center [952, 378] width 162 height 38
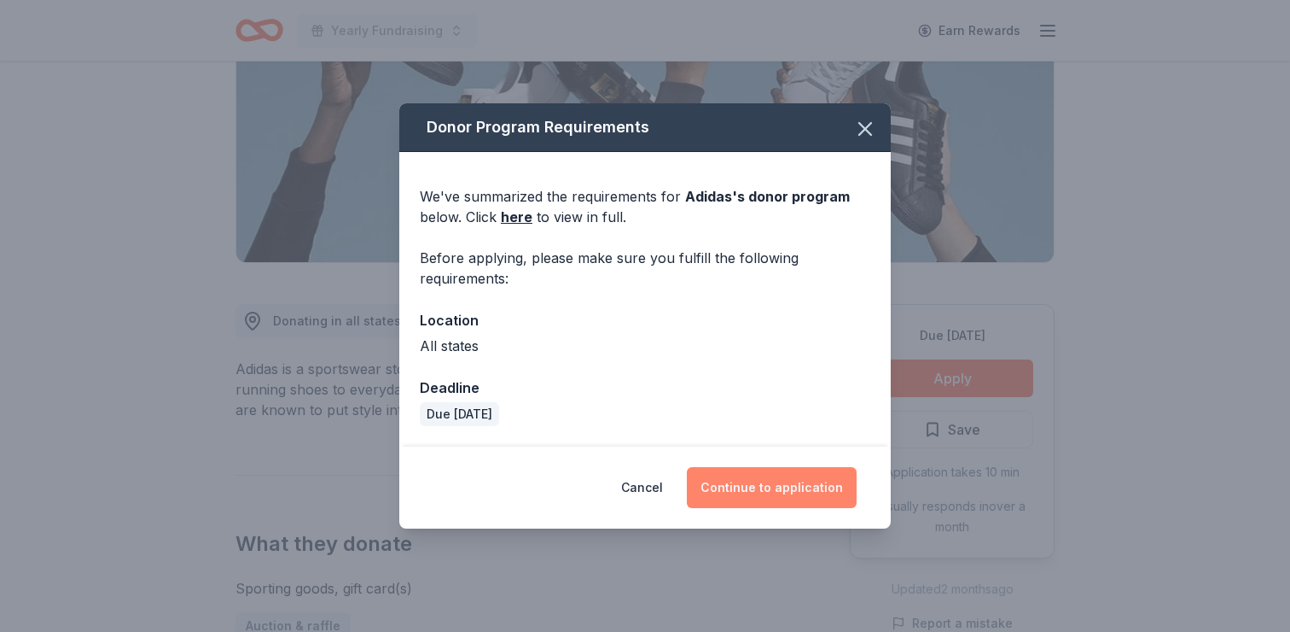
click at [768, 488] on button "Continue to application" at bounding box center [772, 487] width 170 height 41
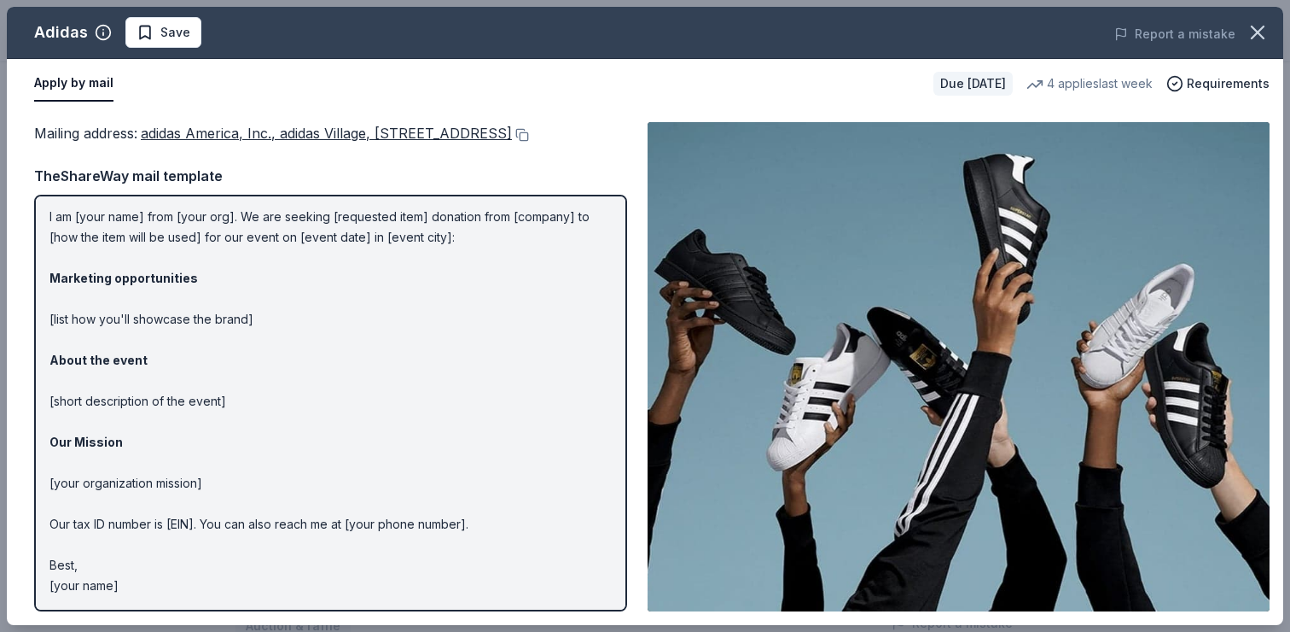
scroll to position [0, 0]
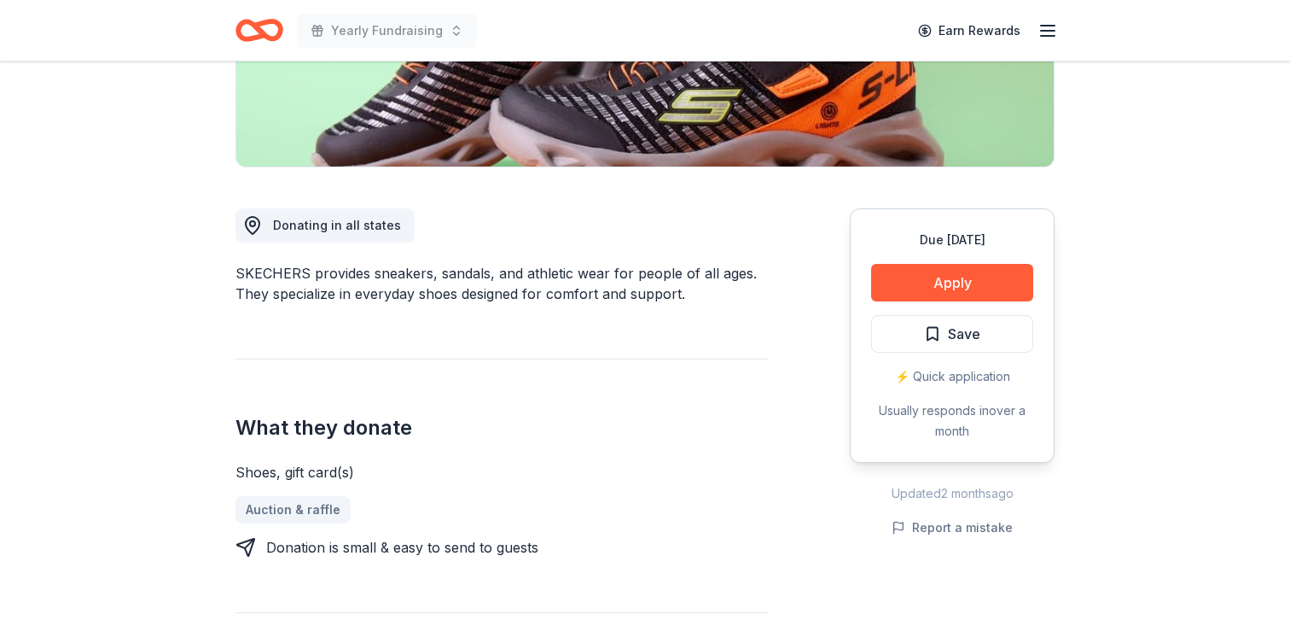
scroll to position [365, 0]
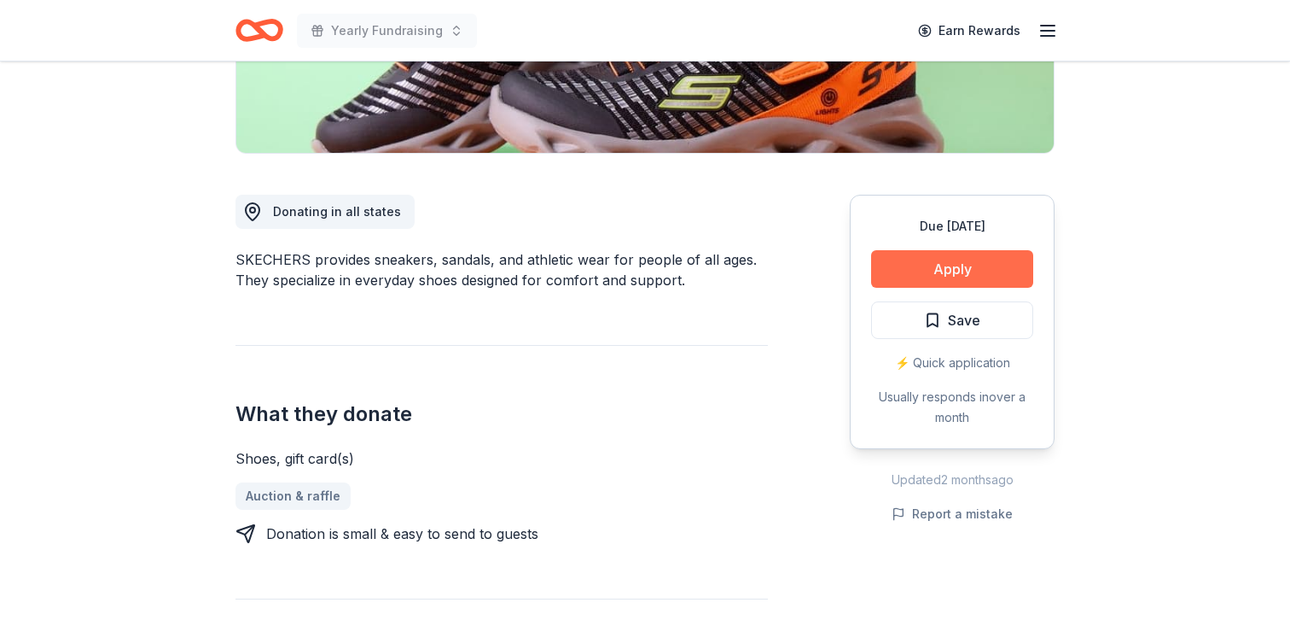
click at [942, 273] on button "Apply" at bounding box center [952, 269] width 162 height 38
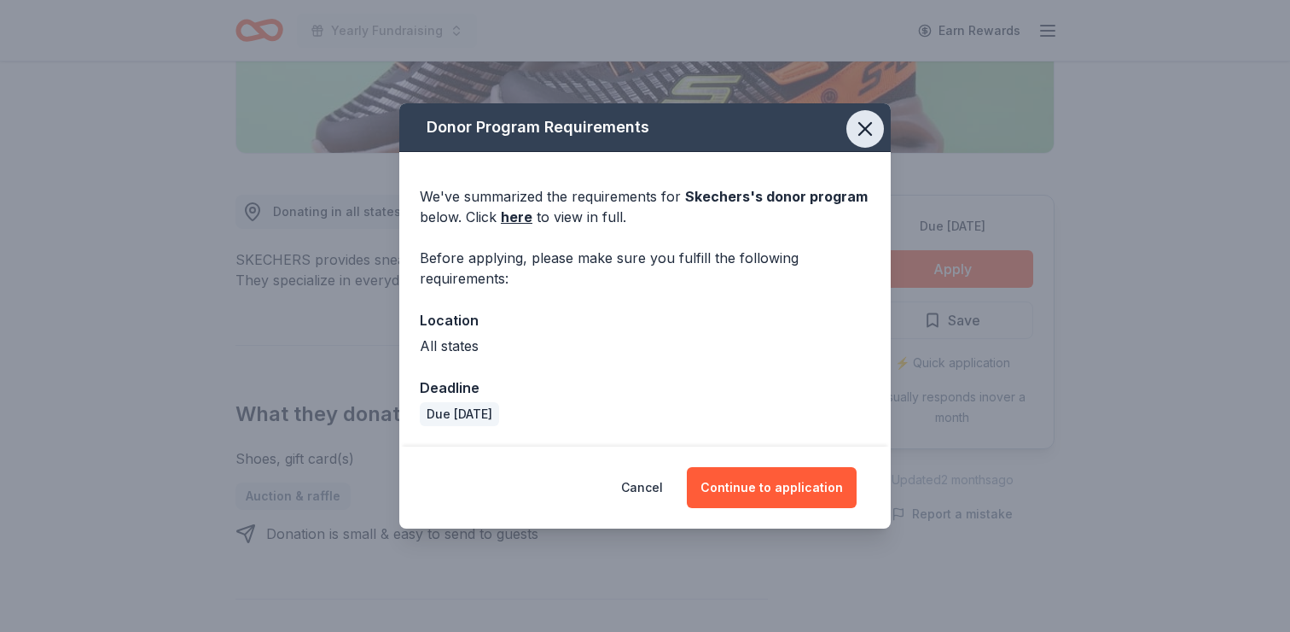
click at [873, 133] on icon "button" at bounding box center [865, 129] width 24 height 24
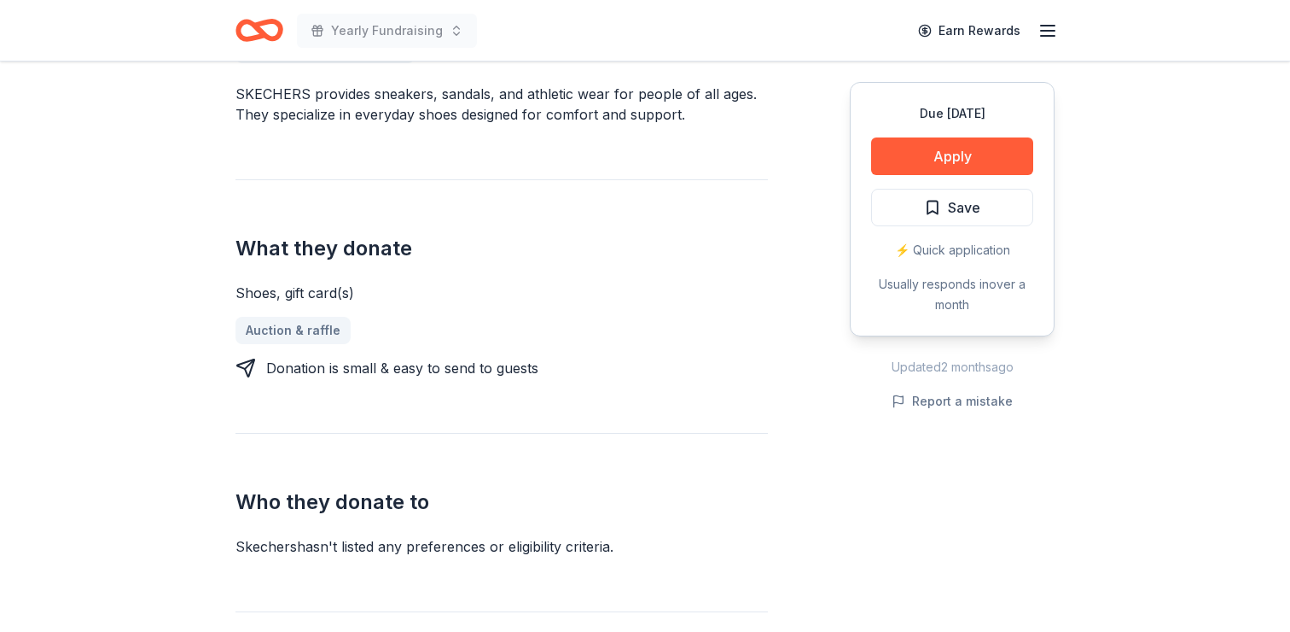
scroll to position [526, 0]
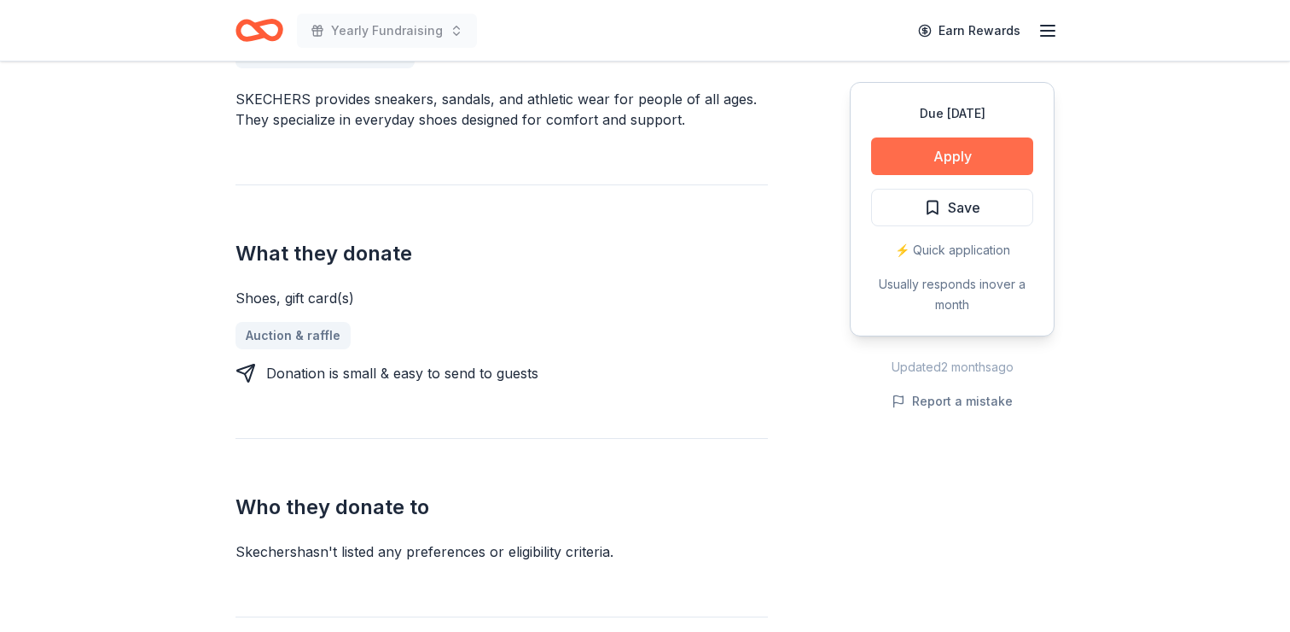
click at [937, 160] on button "Apply" at bounding box center [952, 156] width 162 height 38
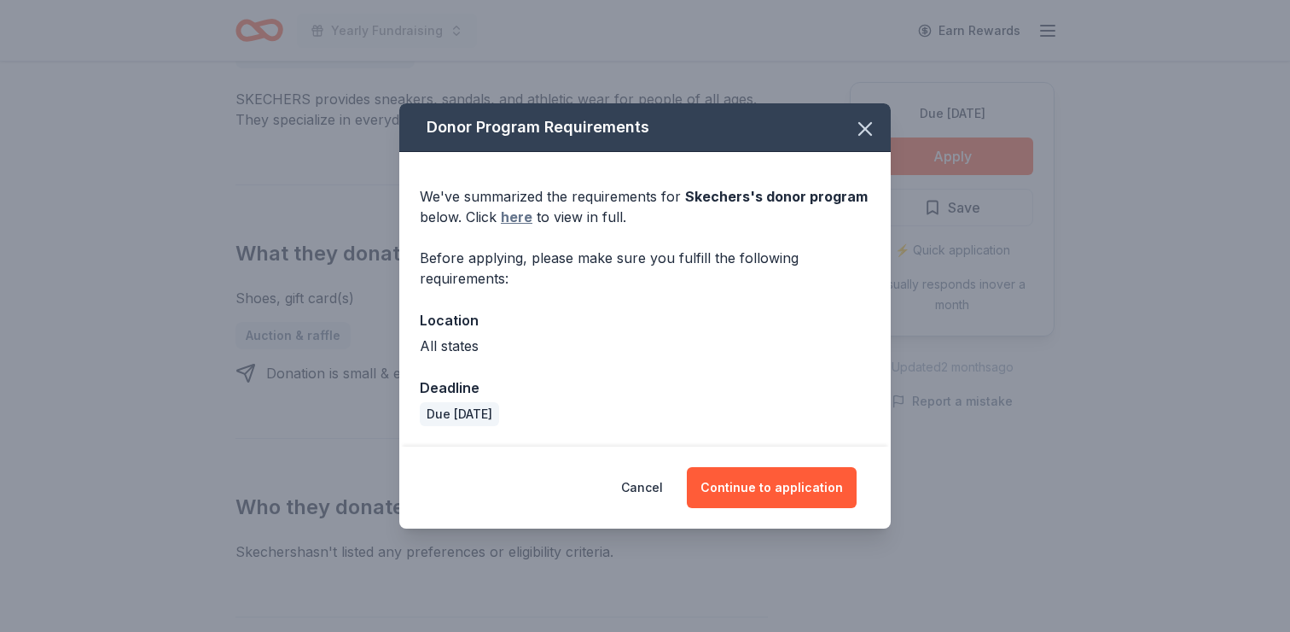
click at [505, 213] on link "here" at bounding box center [517, 217] width 32 height 20
click at [734, 484] on button "Continue to application" at bounding box center [772, 487] width 170 height 41
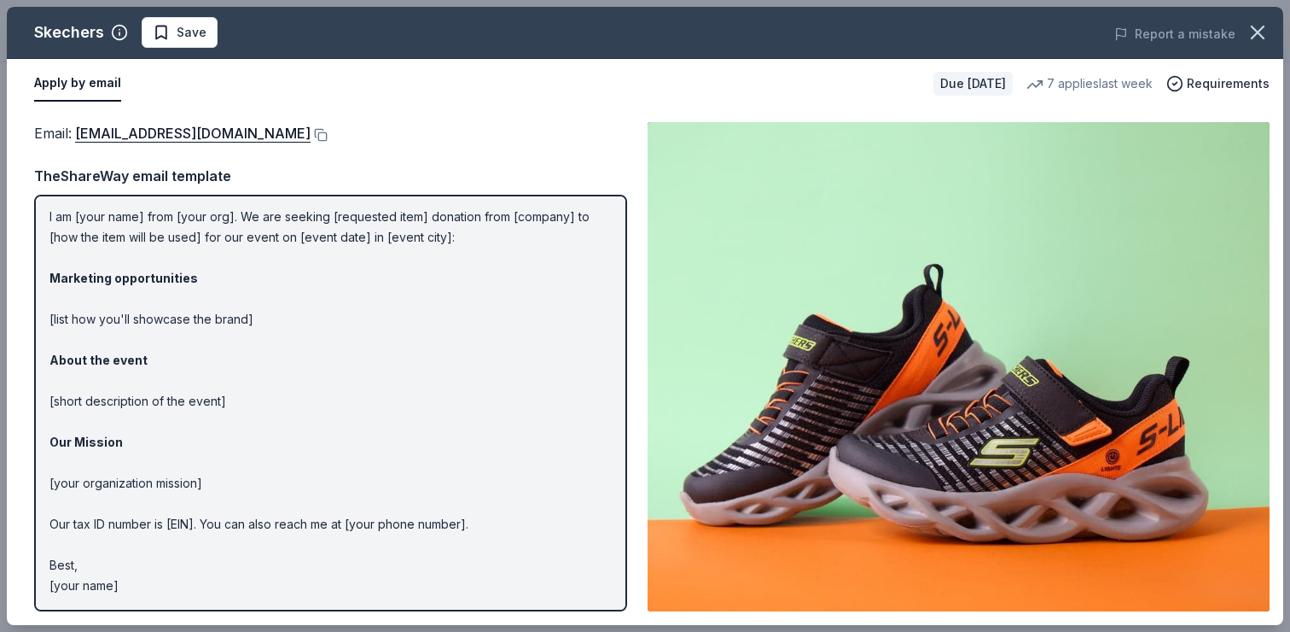
scroll to position [0, 0]
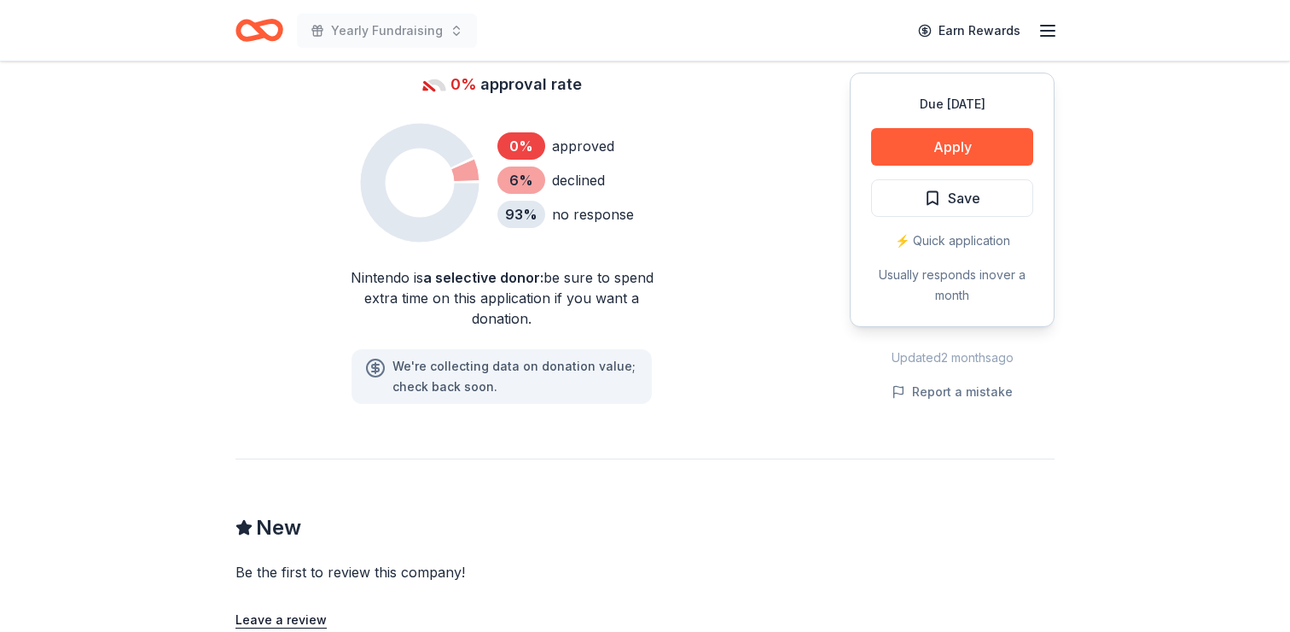
scroll to position [1098, 0]
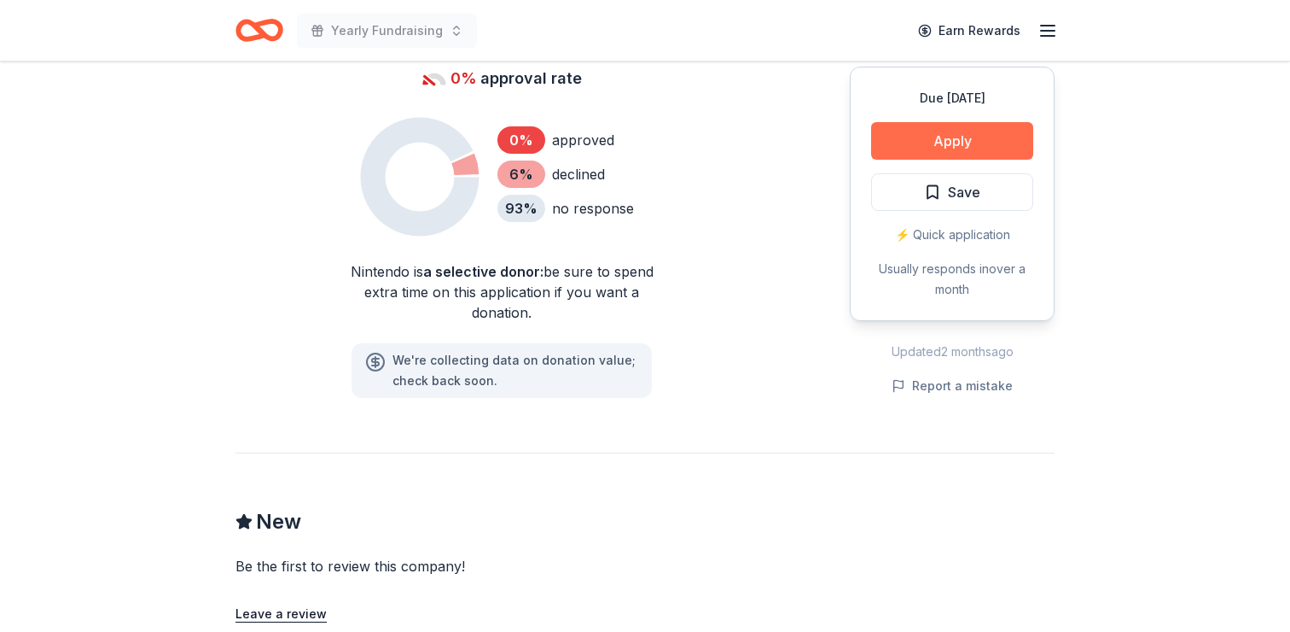
click at [967, 139] on button "Apply" at bounding box center [952, 141] width 162 height 38
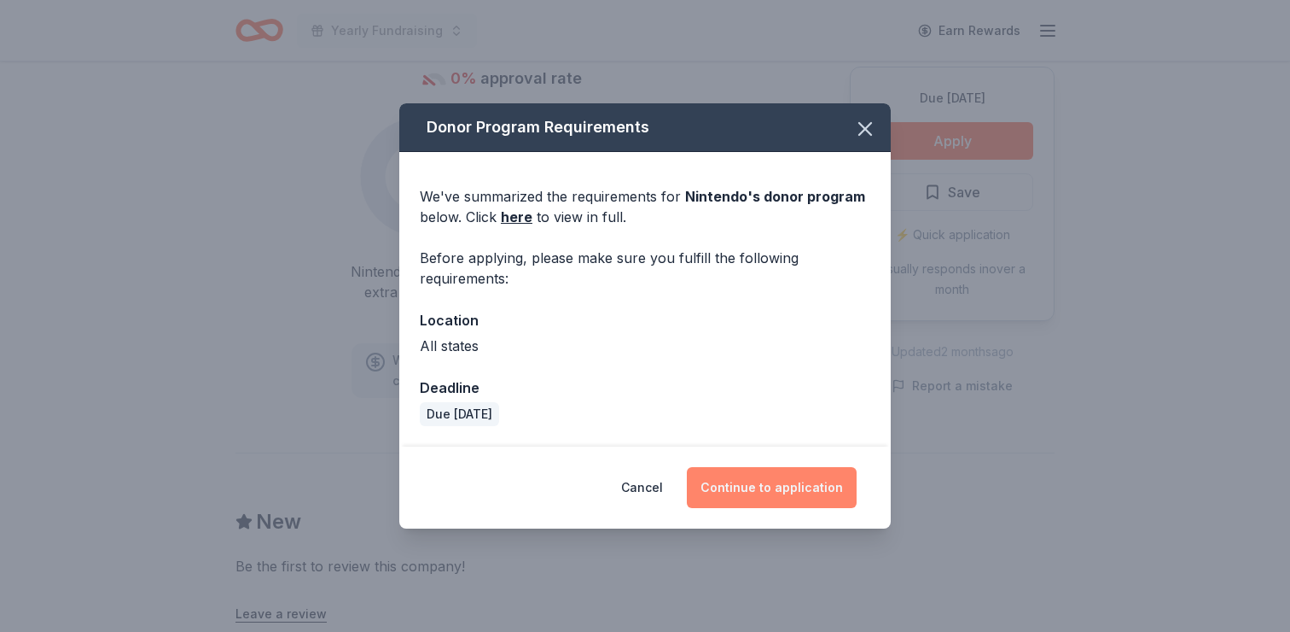
click at [769, 479] on button "Continue to application" at bounding box center [772, 487] width 170 height 41
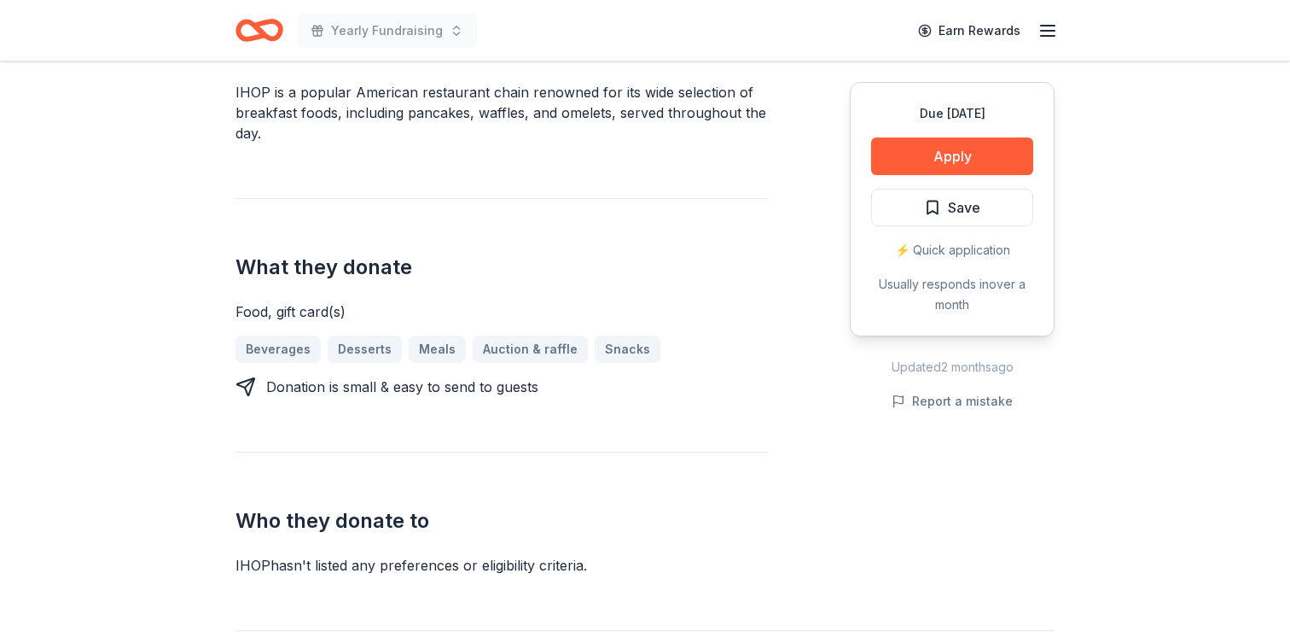
scroll to position [524, 0]
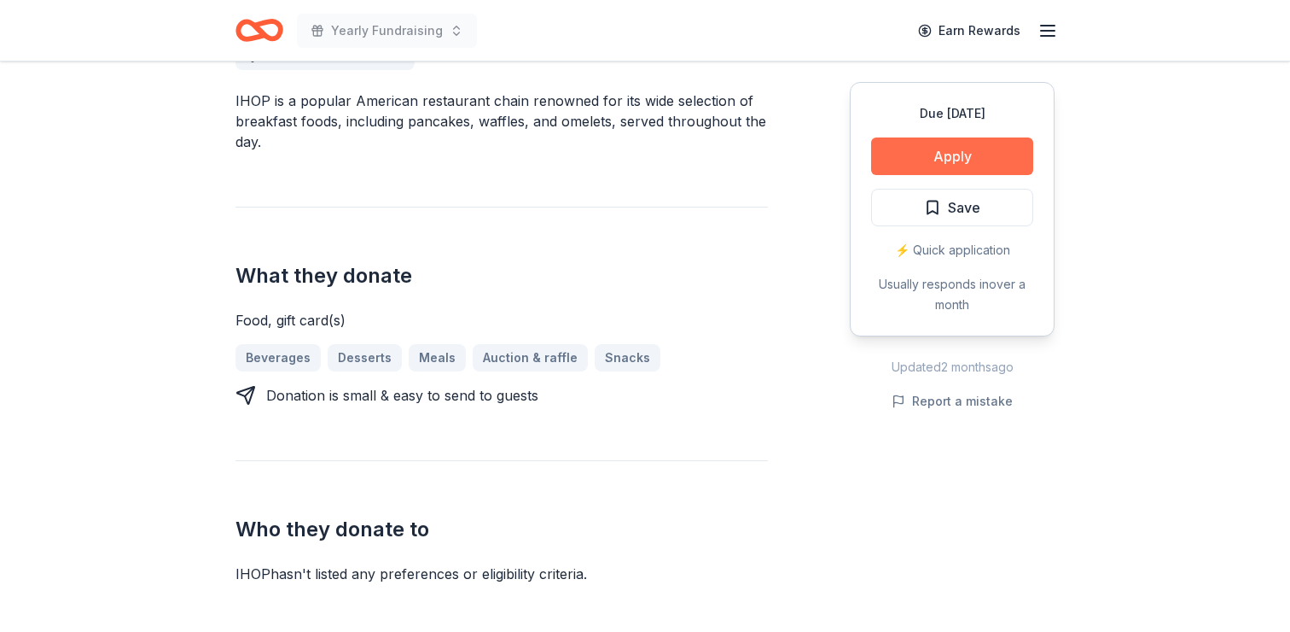
click at [929, 157] on button "Apply" at bounding box center [952, 156] width 162 height 38
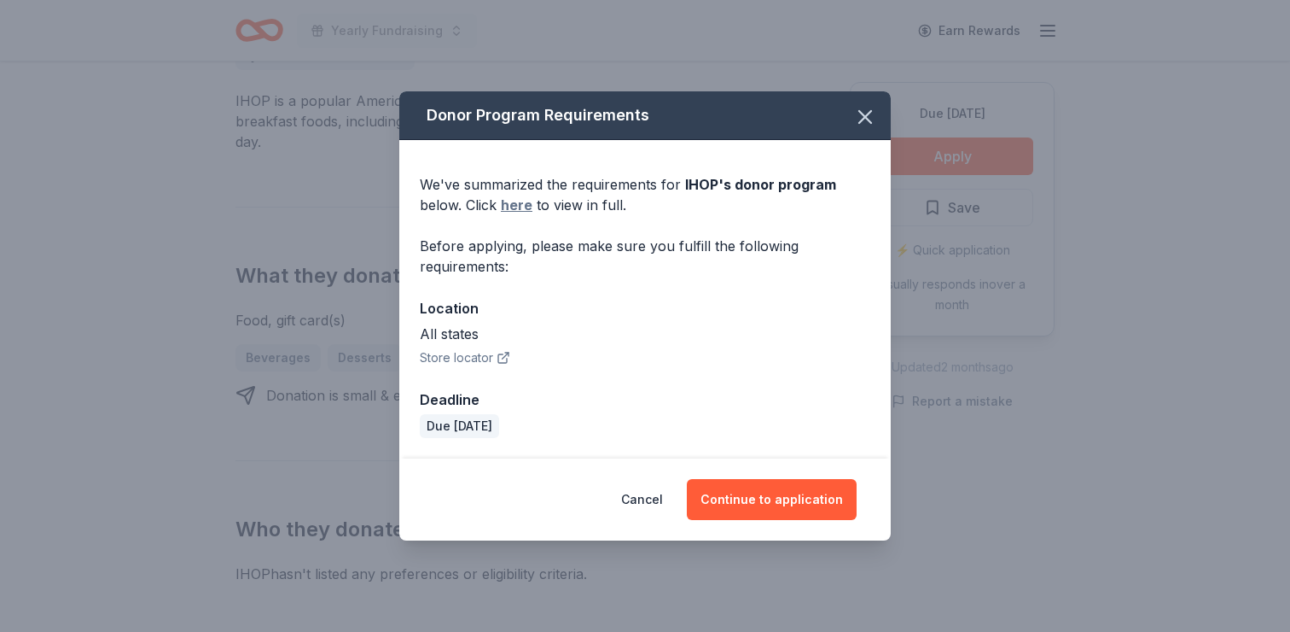
click at [510, 209] on link "here" at bounding box center [517, 205] width 32 height 20
click at [869, 114] on icon "button" at bounding box center [865, 117] width 12 height 12
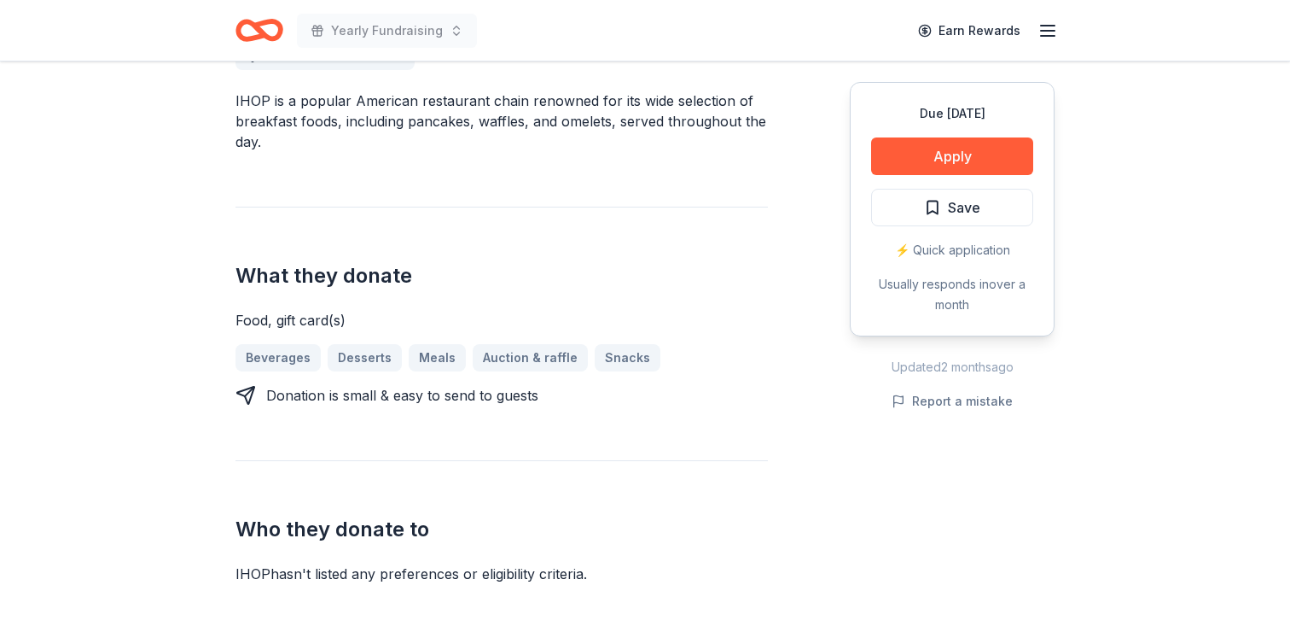
scroll to position [0, 0]
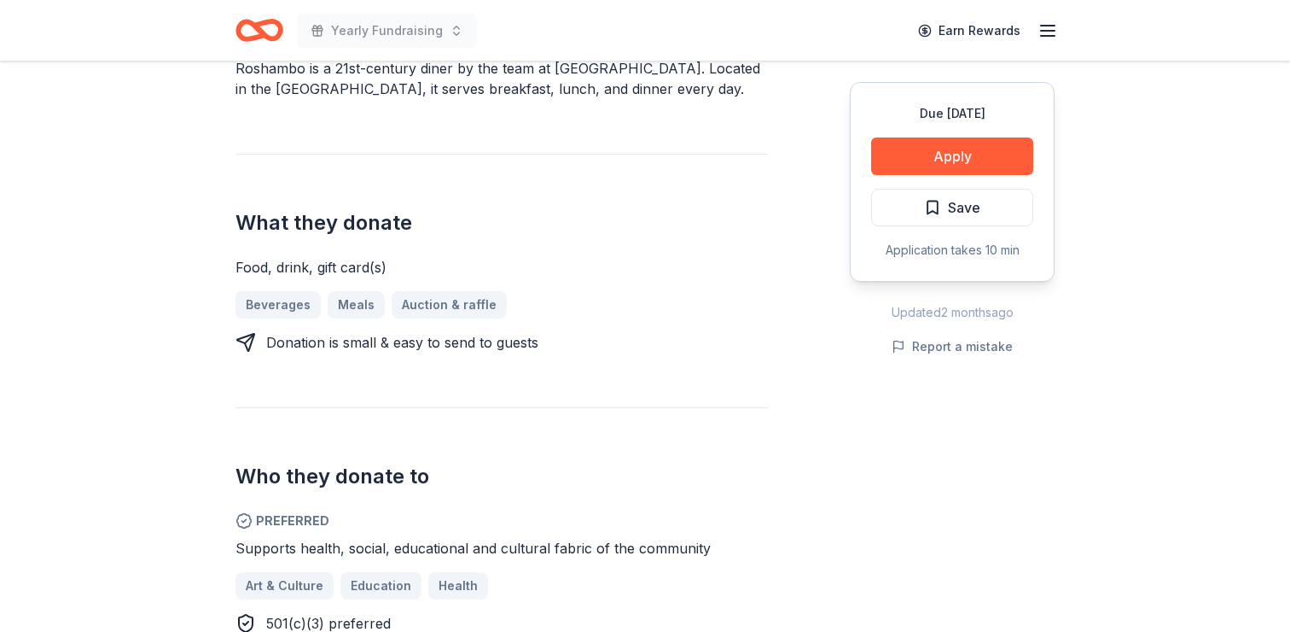
scroll to position [595, 0]
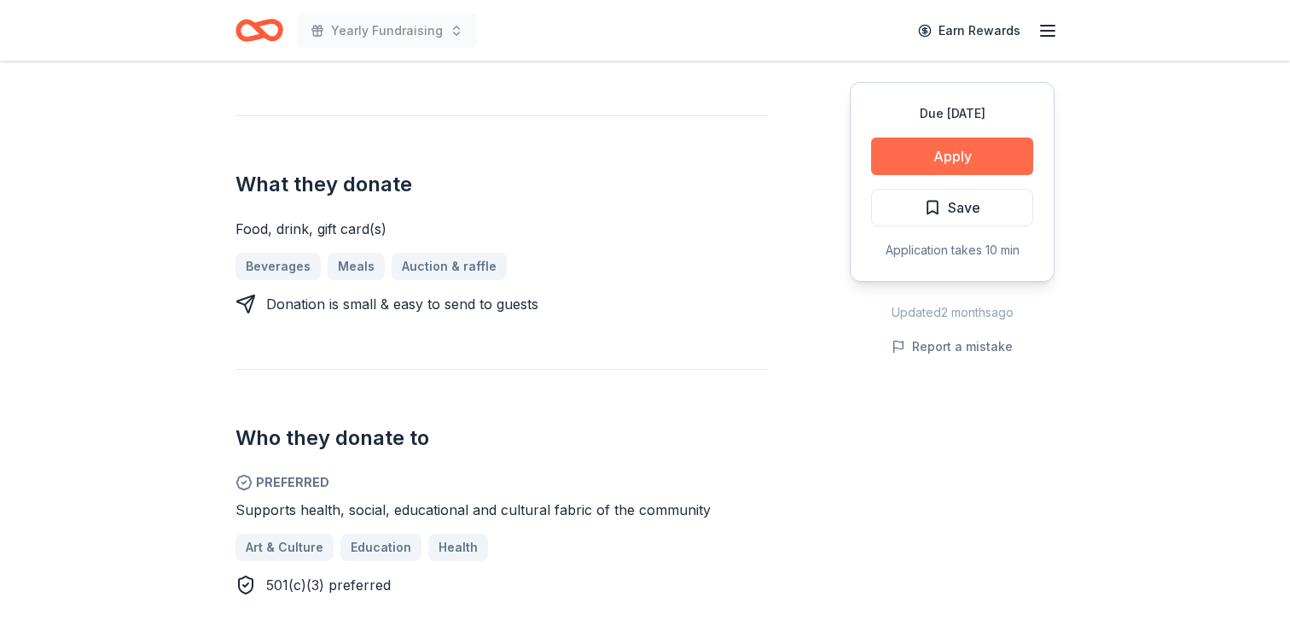
click at [968, 153] on button "Apply" at bounding box center [952, 156] width 162 height 38
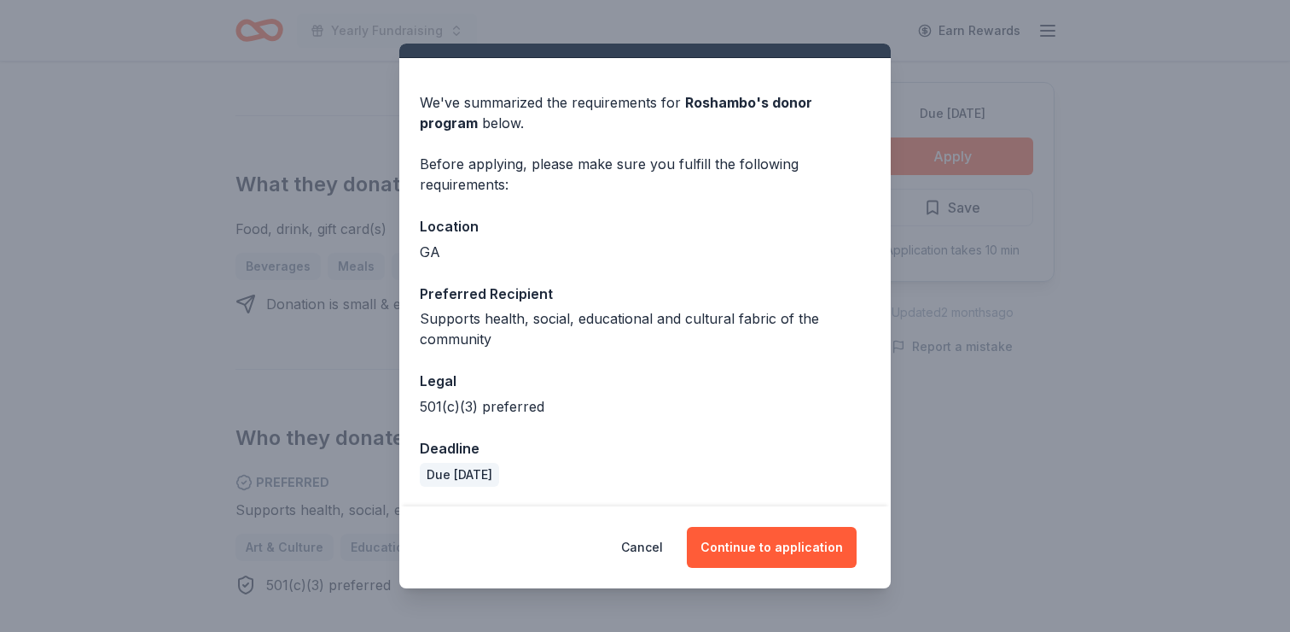
scroll to position [35, 0]
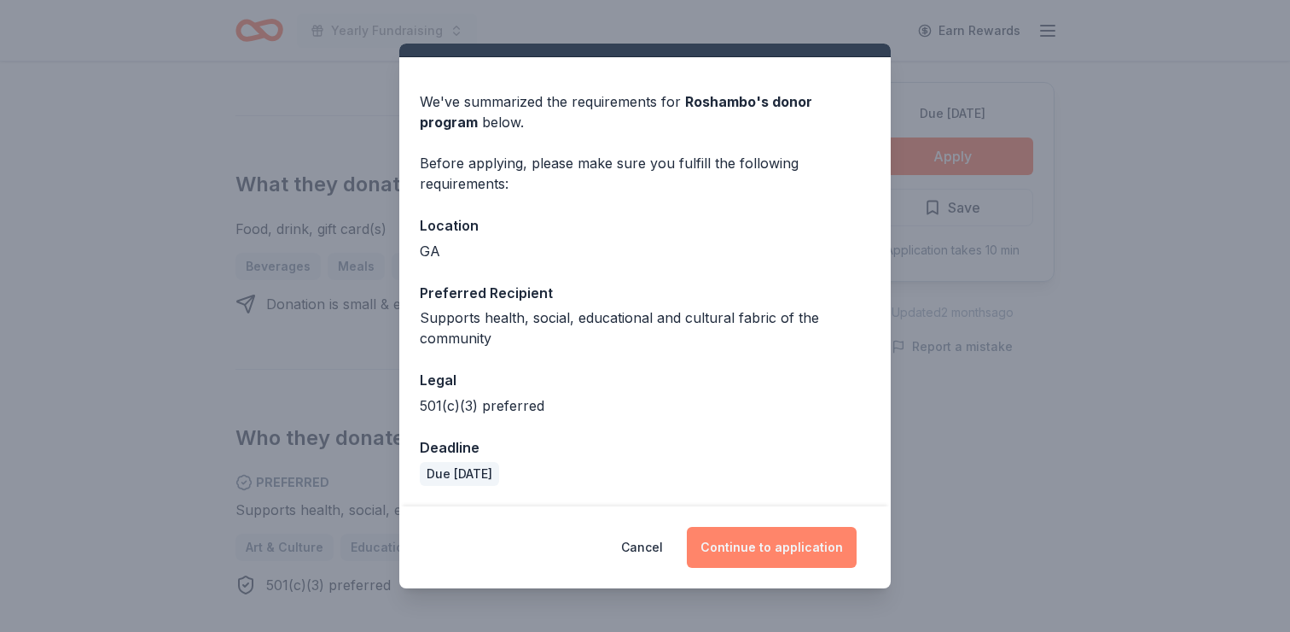
click at [778, 551] on button "Continue to application" at bounding box center [772, 547] width 170 height 41
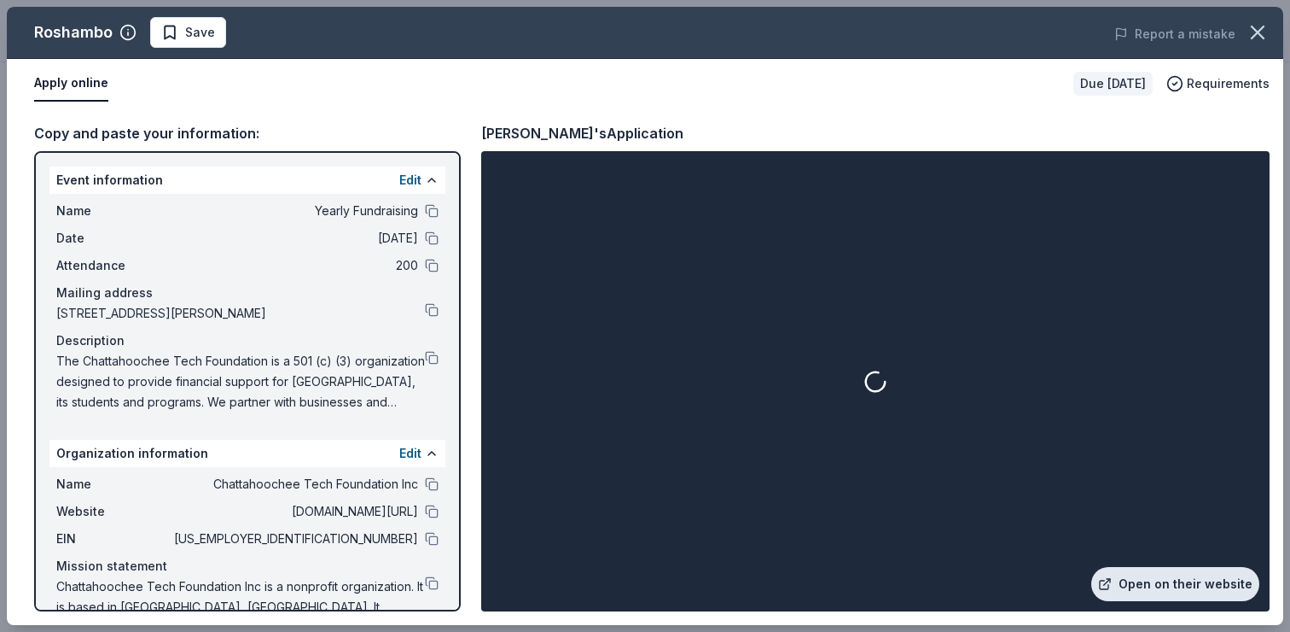
click at [1150, 584] on link "Open on their website" at bounding box center [1176, 584] width 168 height 34
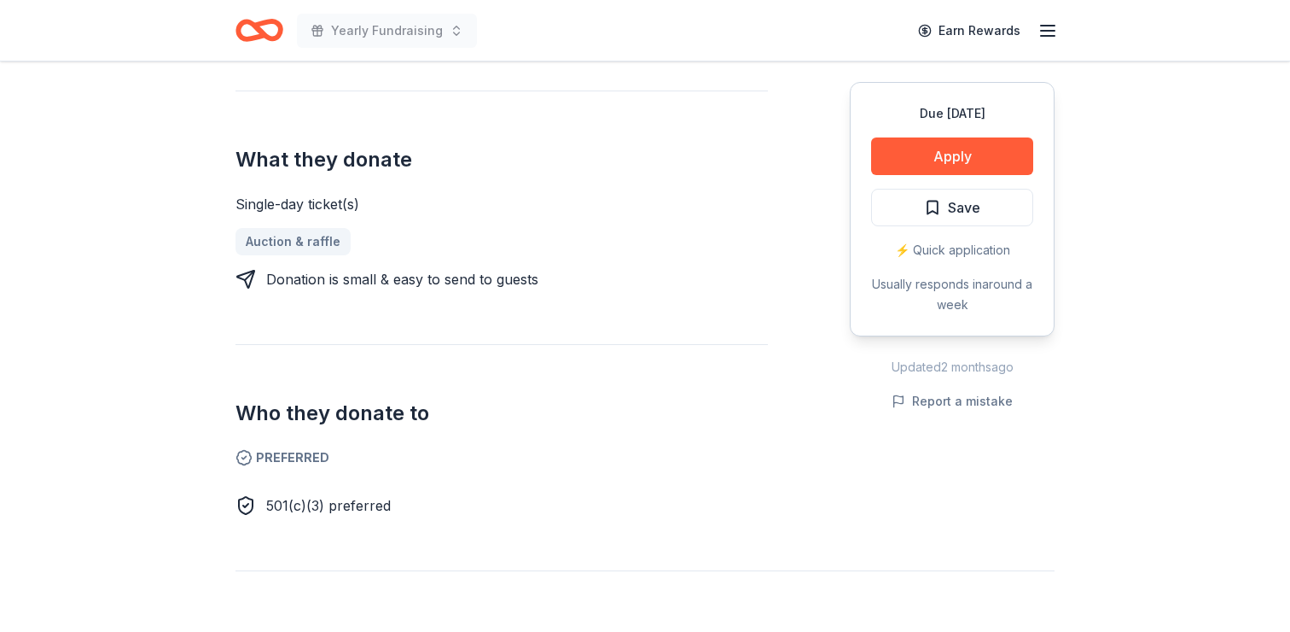
scroll to position [606, 0]
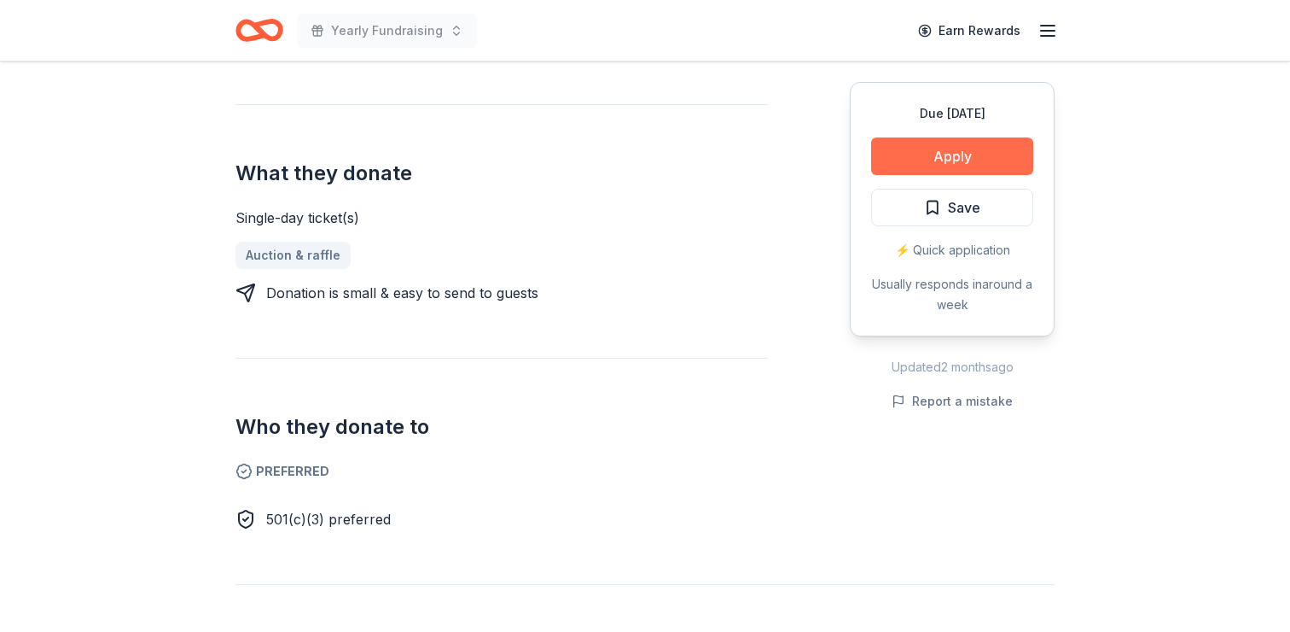
click at [949, 155] on button "Apply" at bounding box center [952, 156] width 162 height 38
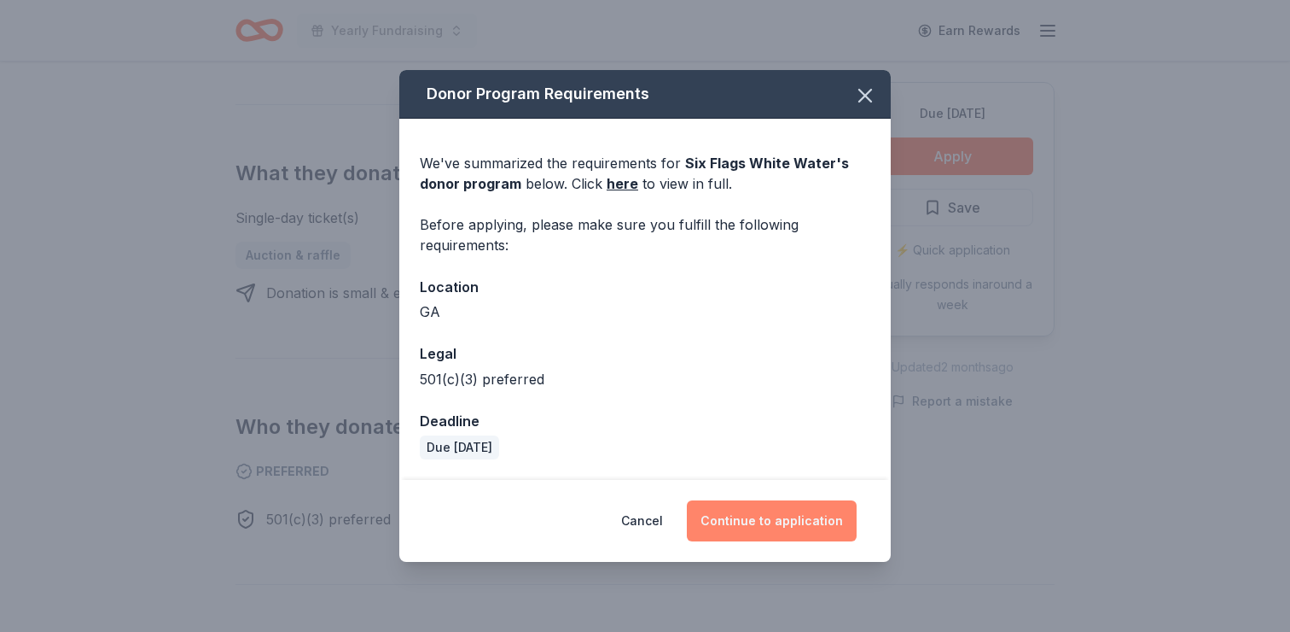
click at [766, 517] on button "Continue to application" at bounding box center [772, 520] width 170 height 41
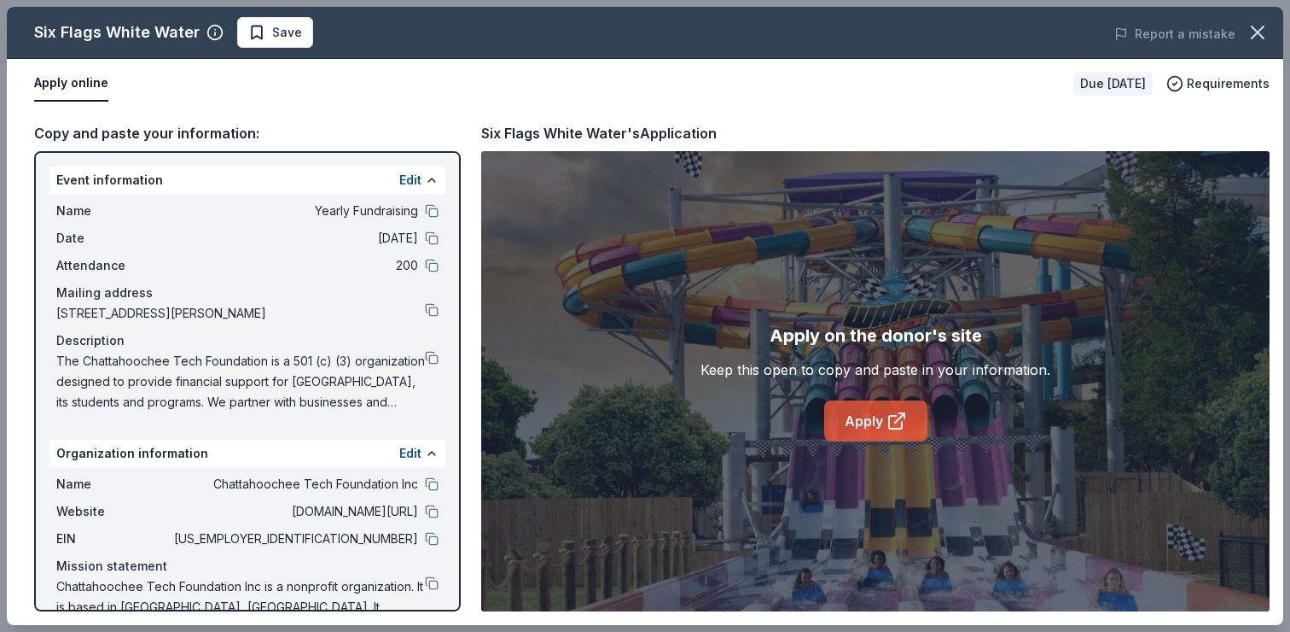
click at [867, 420] on link "Apply" at bounding box center [875, 420] width 103 height 41
